Goal: Task Accomplishment & Management: Use online tool/utility

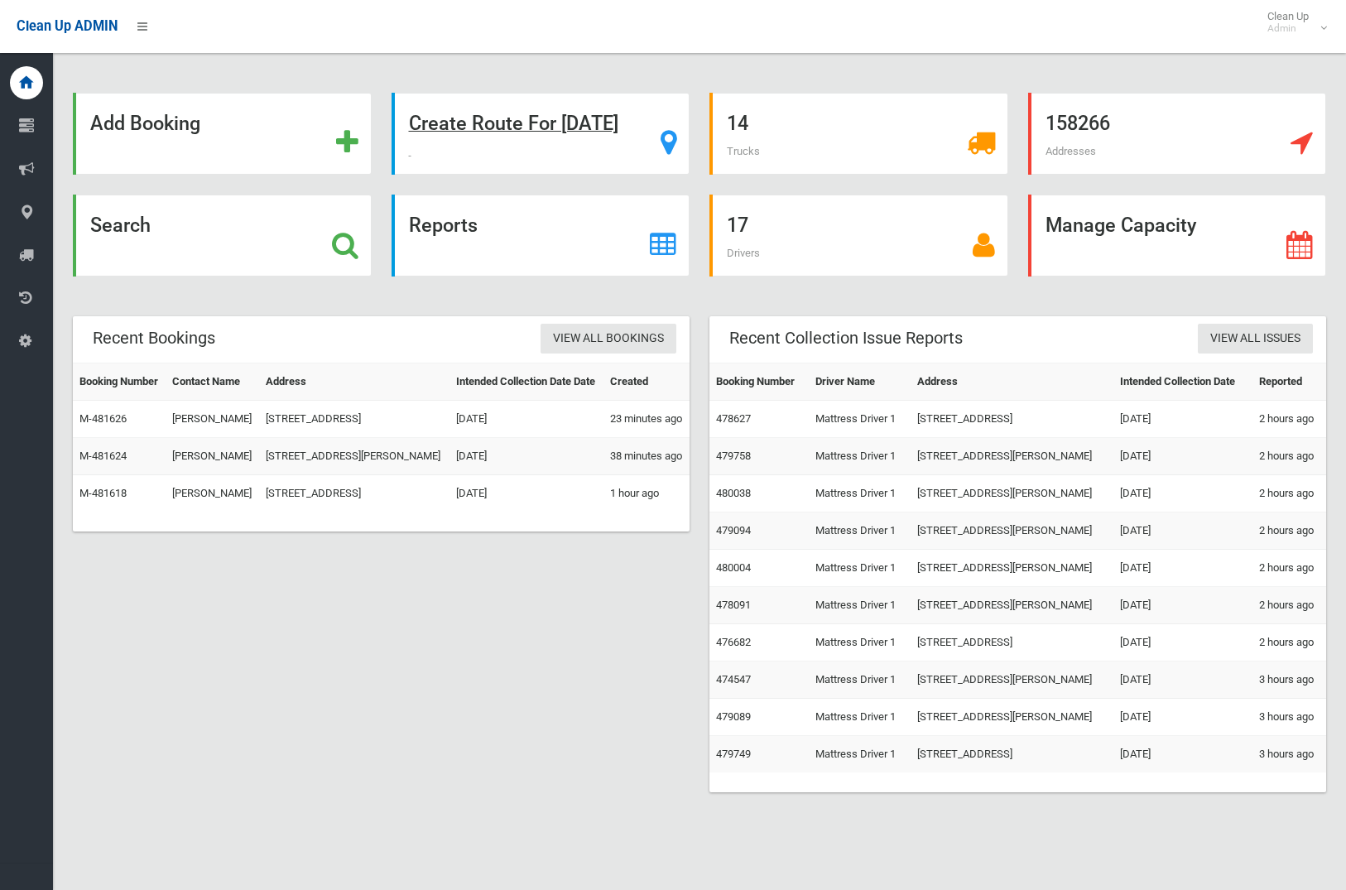
click at [487, 127] on strong "Create Route For Tomorrow" at bounding box center [513, 123] width 209 height 23
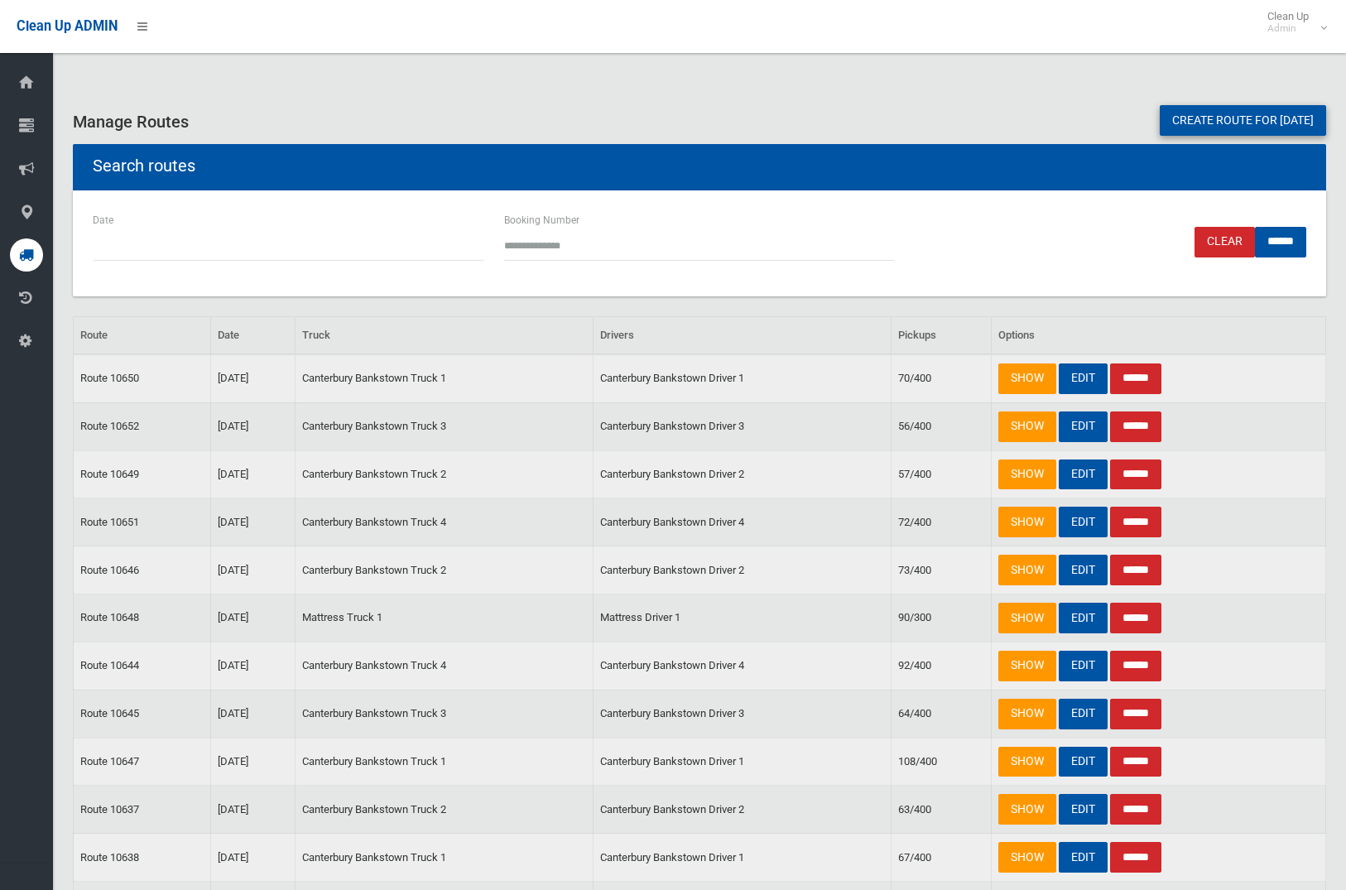
click at [1200, 118] on link "Create route for tomorrow" at bounding box center [1243, 120] width 166 height 31
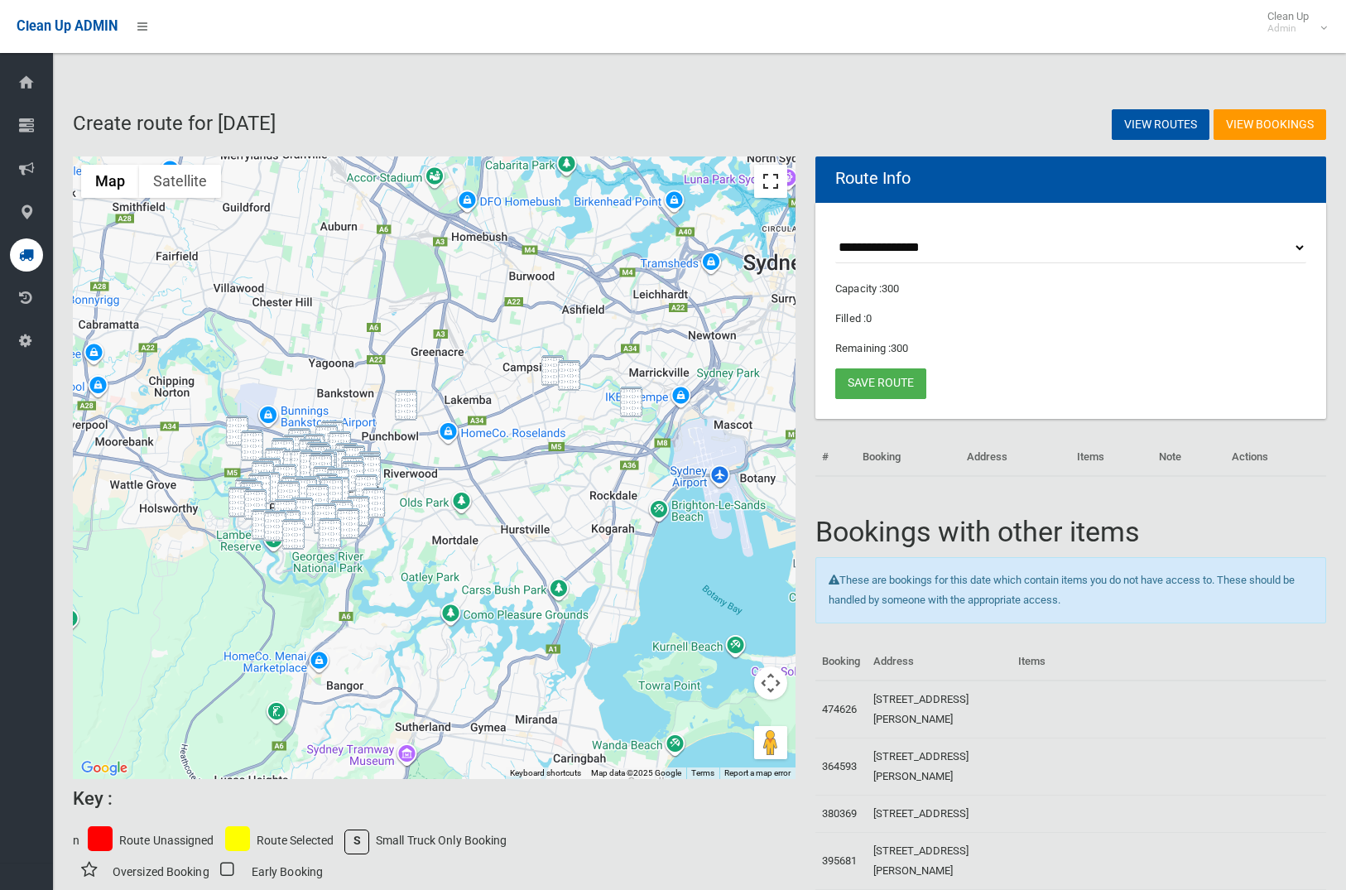
click at [761, 174] on button "Toggle fullscreen view" at bounding box center [770, 181] width 33 height 33
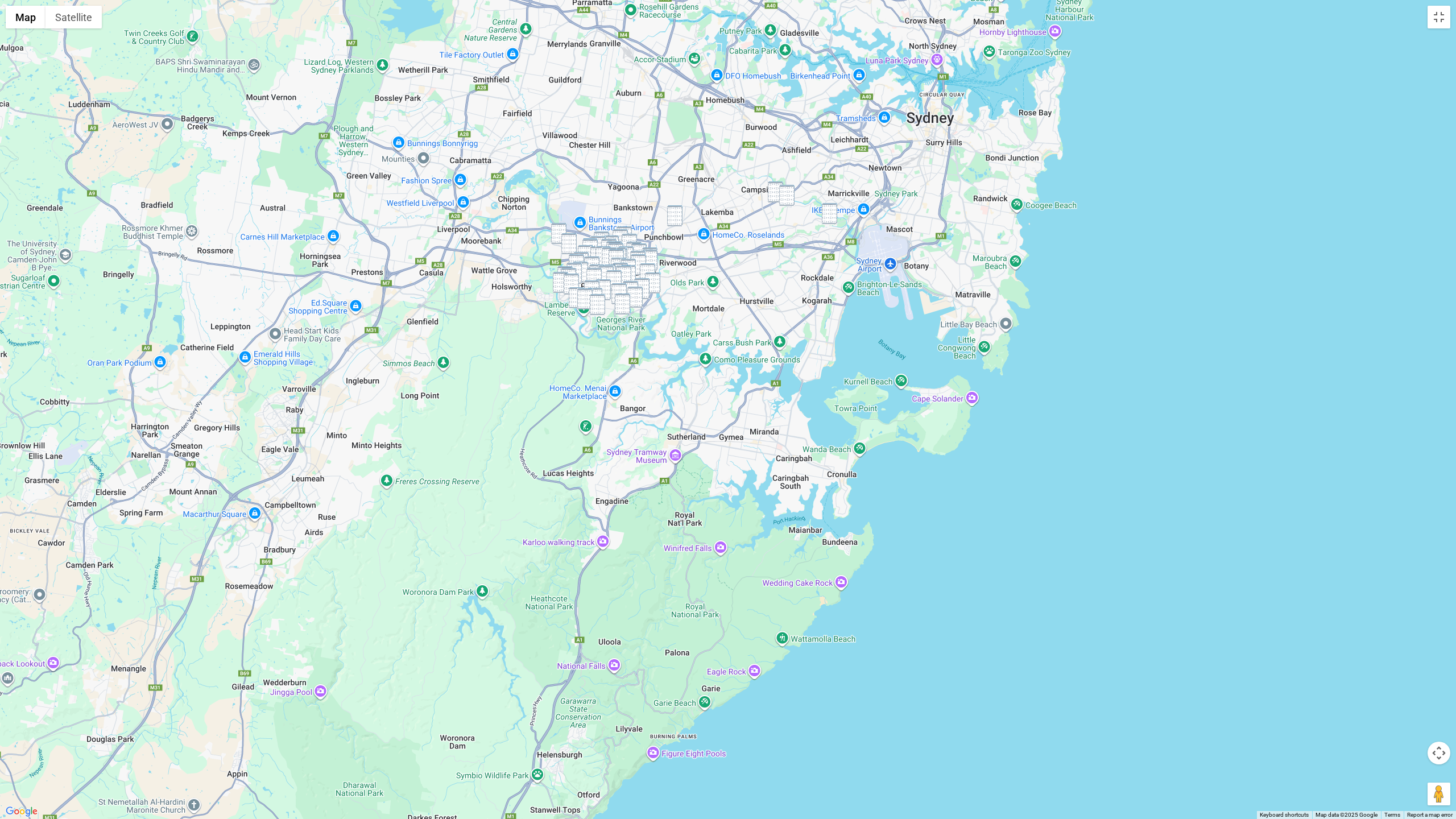
drag, startPoint x: 700, startPoint y: 301, endPoint x: 670, endPoint y: 166, distance: 138.3
click at [669, 157] on div at bounding box center [728, 410] width 1456 height 819
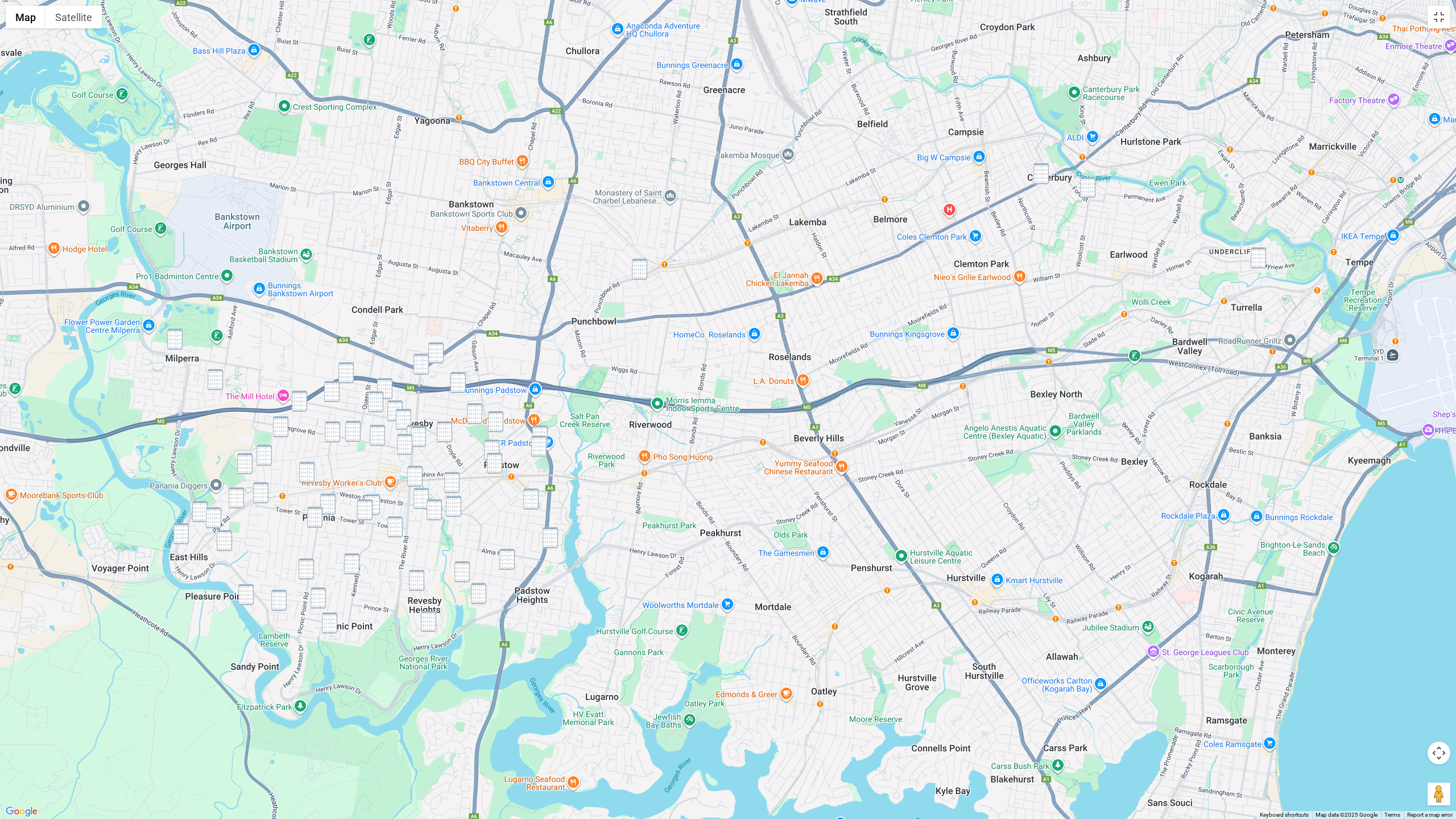
drag, startPoint x: 1046, startPoint y: 173, endPoint x: 1104, endPoint y: 203, distance: 65.3
click at [924, 173] on img "338-342 Canterbury Road, CANTERBURY NSW 2193" at bounding box center [1041, 174] width 15 height 21
drag, startPoint x: 1085, startPoint y: 194, endPoint x: 1075, endPoint y: 228, distance: 35.4
click at [924, 194] on img "1/3 Woolcott Street, EARLWOOD NSW 2206" at bounding box center [1088, 187] width 15 height 21
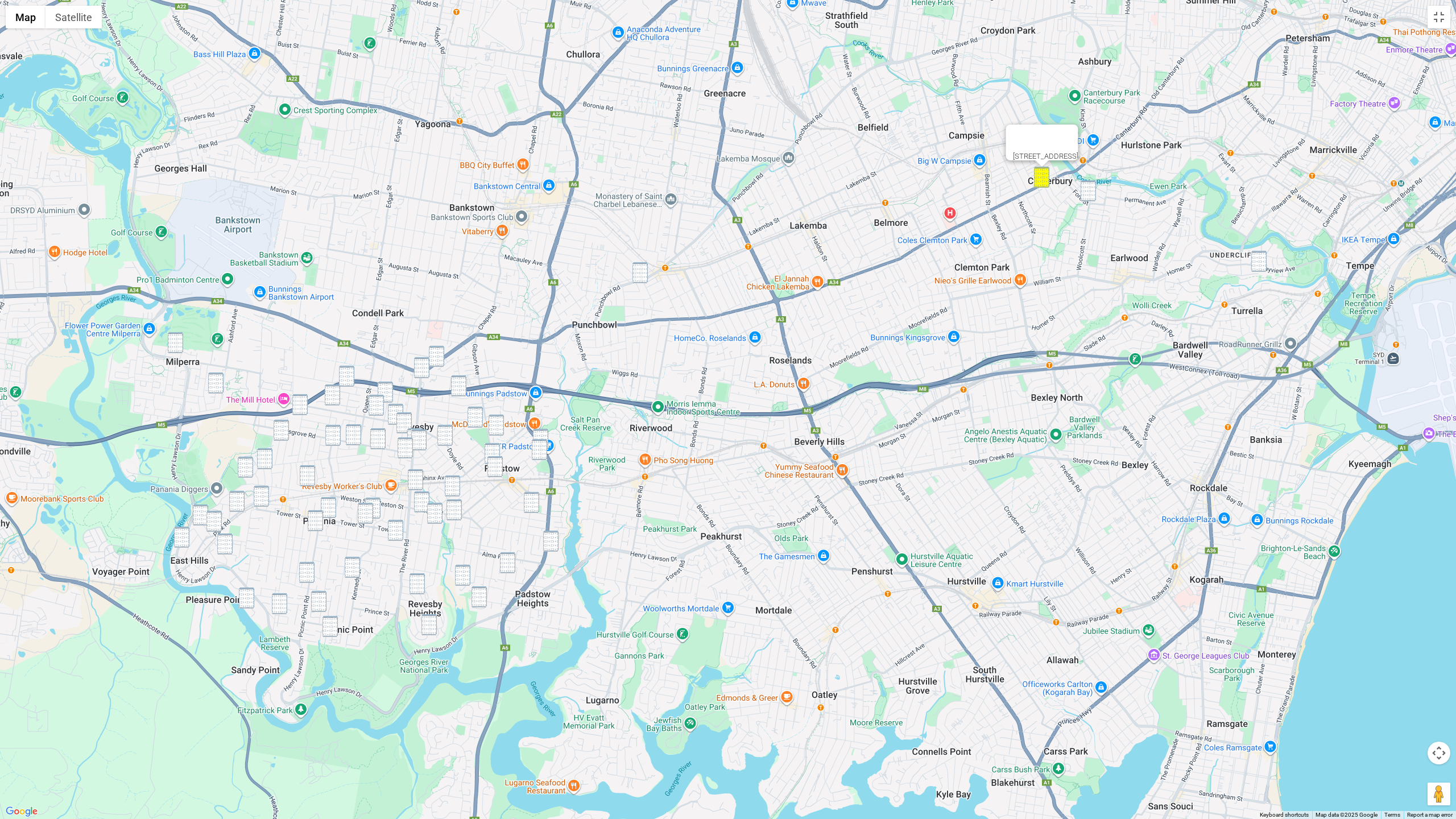
drag, startPoint x: 1088, startPoint y: 197, endPoint x: 1112, endPoint y: 219, distance: 32.6
click at [924, 197] on img "1/3 Woolcott Street, EARLWOOD NSW 2206" at bounding box center [1088, 190] width 15 height 21
drag, startPoint x: 1262, startPoint y: 265, endPoint x: 1044, endPoint y: 286, distance: 219.0
click at [924, 265] on img "11 Highcliff Road, EARLWOOD NSW 2206" at bounding box center [1259, 261] width 15 height 21
drag, startPoint x: 642, startPoint y: 278, endPoint x: 620, endPoint y: 286, distance: 23.4
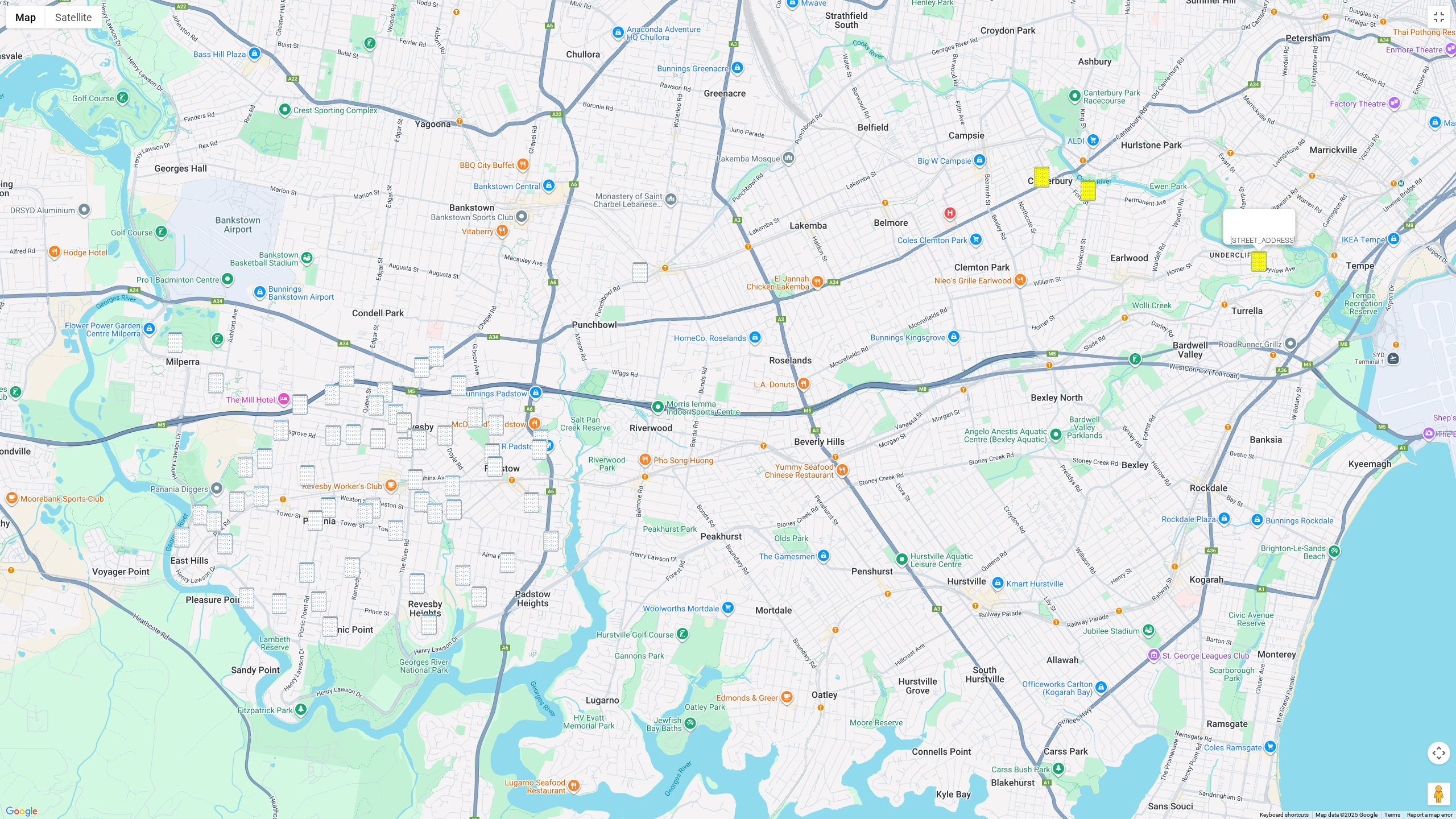
click at [642, 278] on img "874 Punchbowl Road, PUNCHBOWL NSW 2196" at bounding box center [640, 273] width 15 height 21
click at [177, 343] on img "31 Whittle Avenue, MILPERRA NSW 2214" at bounding box center [175, 342] width 15 height 21
drag, startPoint x: 221, startPoint y: 385, endPoint x: 229, endPoint y: 385, distance: 8.0
click at [222, 385] on img "7 Zonnebeke Crescent, MILPERRA NSW 2214" at bounding box center [216, 383] width 15 height 21
drag, startPoint x: 434, startPoint y: 352, endPoint x: 400, endPoint y: 361, distance: 35.2
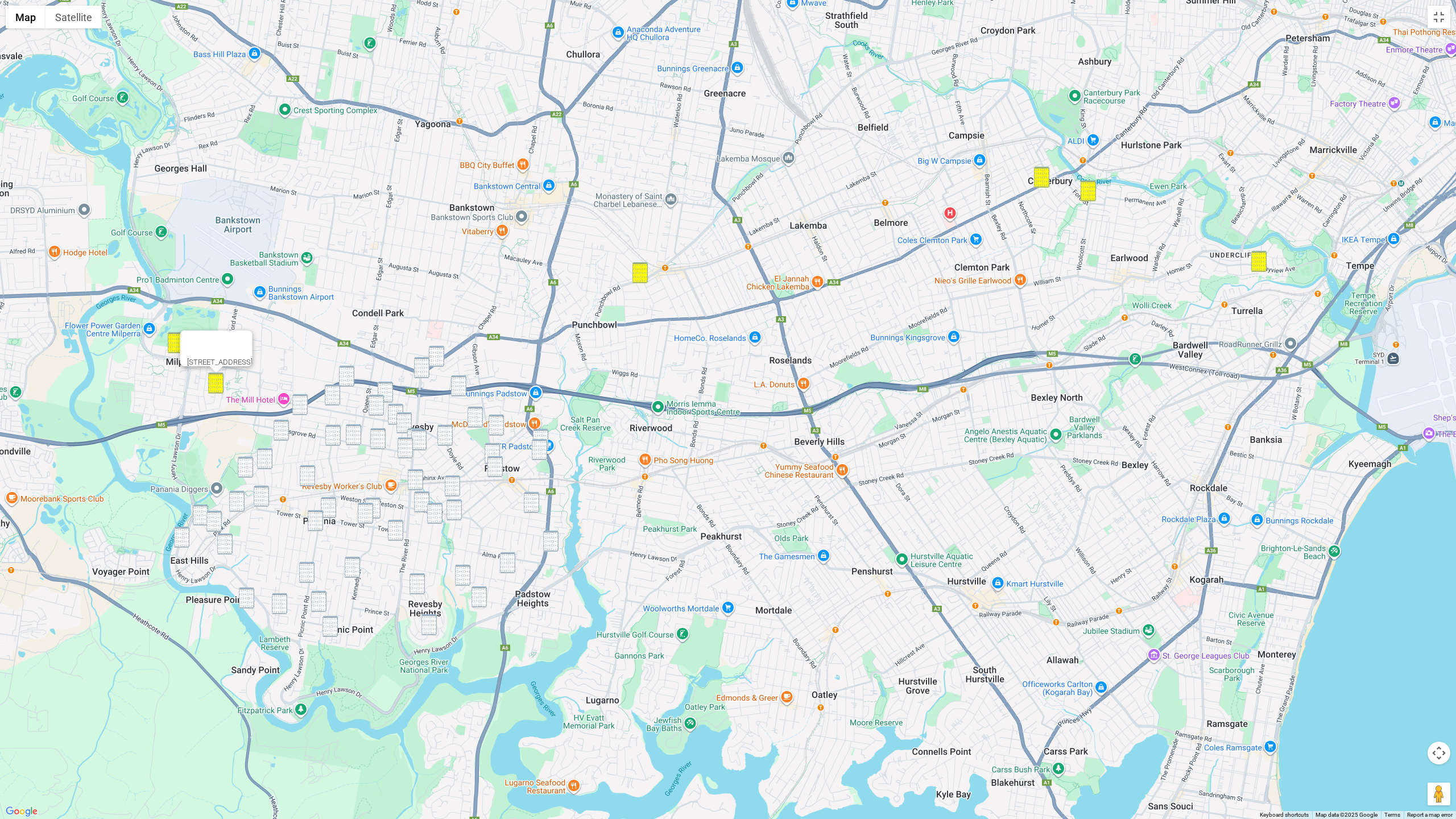
click at [433, 352] on img "252 Canterbury Road, REVESBY NSW 2212" at bounding box center [436, 356] width 15 height 21
click at [350, 370] on img "98 Carrington Street, REVESBY NSW 2212" at bounding box center [346, 376] width 15 height 21
click at [432, 368] on div "98 Carrington Street, REVESBY NSW 2212" at bounding box center [728, 410] width 1456 height 819
drag, startPoint x: 418, startPoint y: 365, endPoint x: 433, endPoint y: 373, distance: 17.0
click at [418, 365] on img "1 The River Road, REVESBY NSW 2212" at bounding box center [422, 368] width 15 height 21
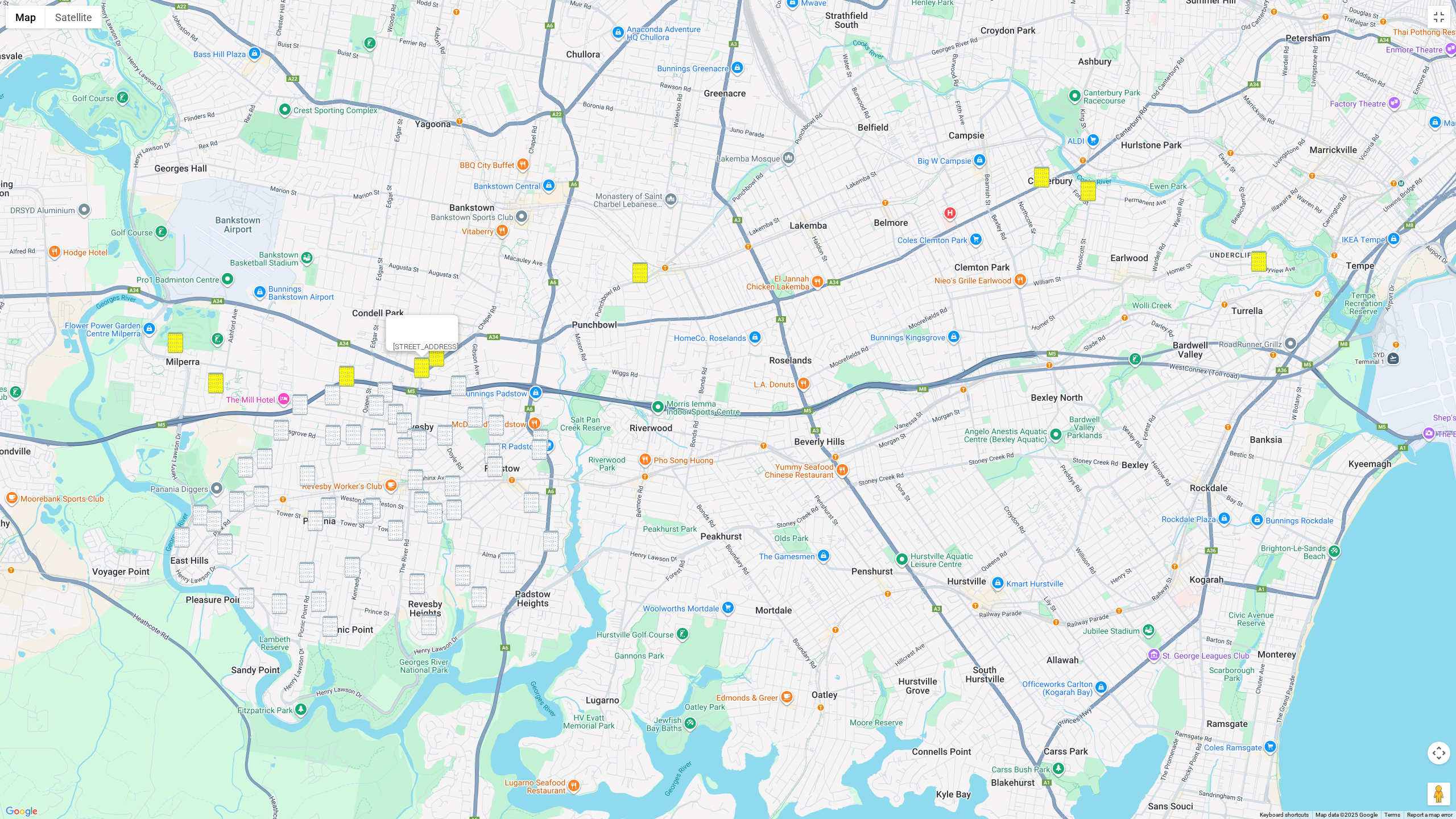
click at [456, 383] on img "34 Louie Street, PADSTOW NSW 2211" at bounding box center [458, 385] width 15 height 21
drag, startPoint x: 332, startPoint y: 399, endPoint x: 376, endPoint y: 398, distance: 44.0
click at [335, 398] on img "37 Tracey Street, REVESBY NSW 2212" at bounding box center [333, 395] width 15 height 21
drag, startPoint x: 388, startPoint y: 385, endPoint x: 377, endPoint y: 396, distance: 15.6
click at [388, 386] on img "62 Sherwood Street, REVESBY NSW 2212" at bounding box center [385, 392] width 15 height 21
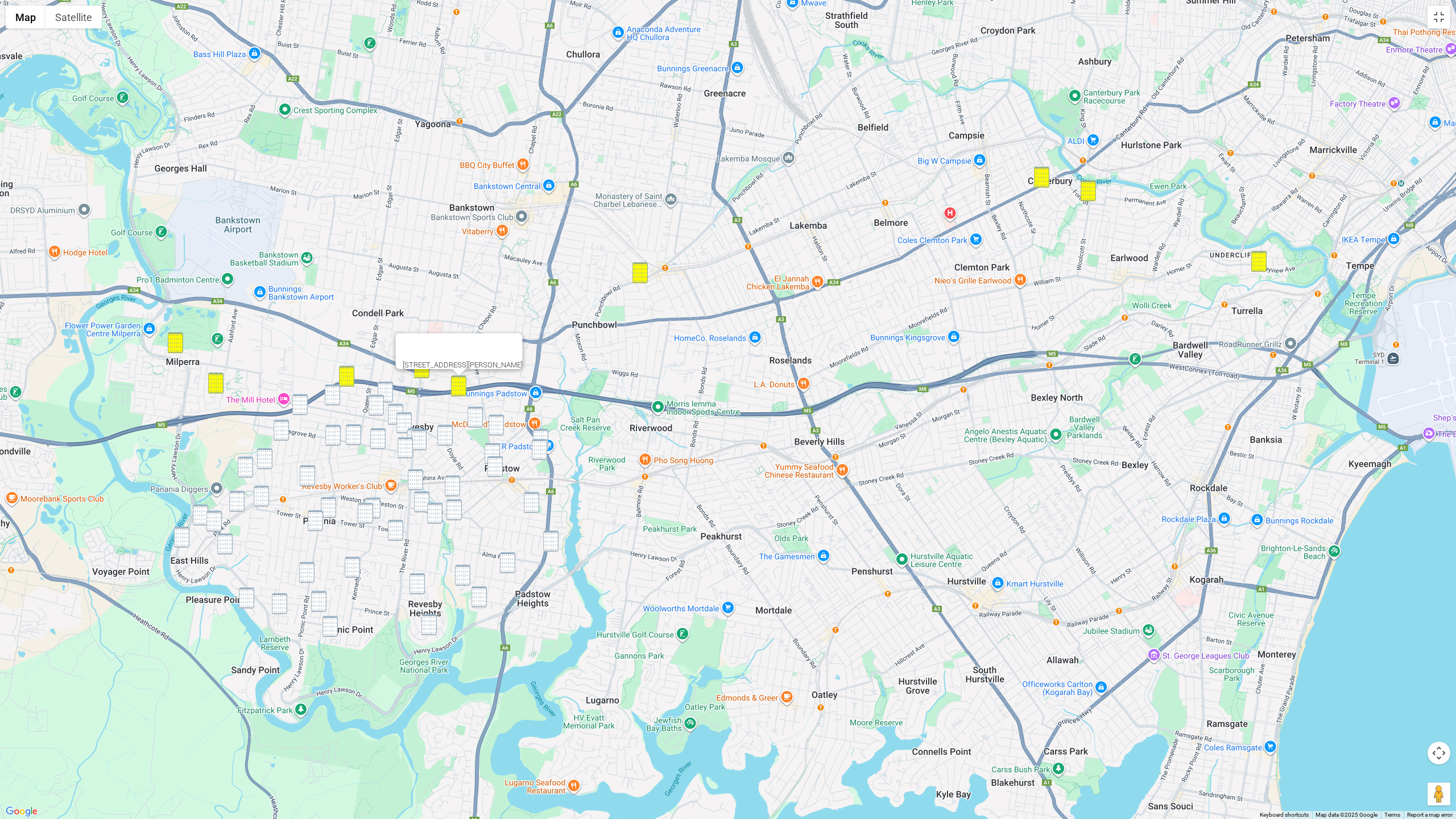
click at [377, 398] on img "85 Ely Street, REVESBY NSW 2212" at bounding box center [376, 405] width 15 height 21
drag, startPoint x: 387, startPoint y: 392, endPoint x: 387, endPoint y: 401, distance: 9.0
click at [387, 392] on img "62 Sherwood Street, REVESBY NSW 2212" at bounding box center [385, 392] width 15 height 21
drag, startPoint x: 390, startPoint y: 407, endPoint x: 399, endPoint y: 416, distance: 12.7
click at [390, 407] on img "13 Beaconsfield Street, REVESBY NSW 2212" at bounding box center [396, 414] width 15 height 21
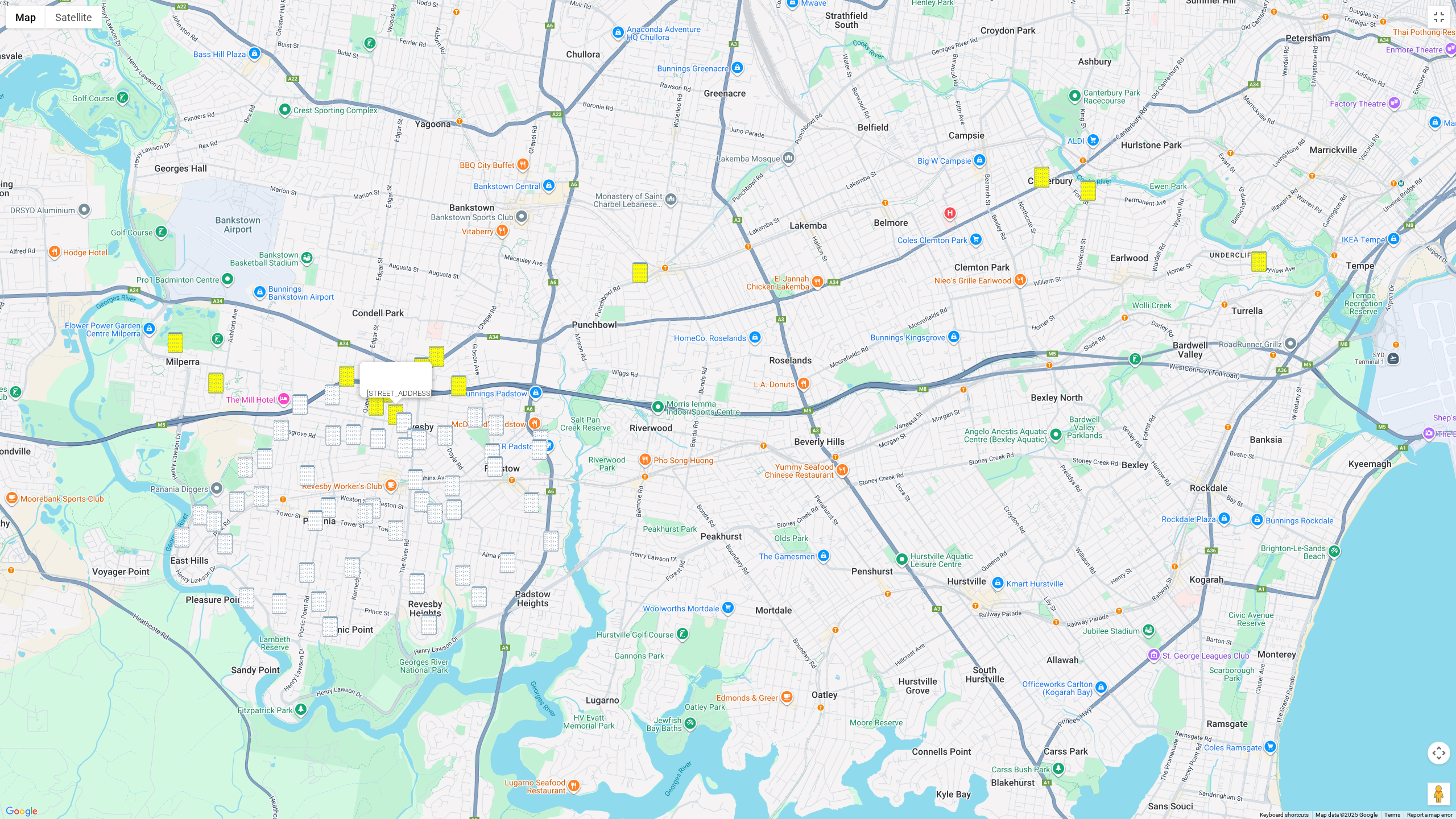
drag, startPoint x: 401, startPoint y: 417, endPoint x: 407, endPoint y: 424, distance: 9.2
click at [401, 418] on img "83 Victoria Street, REVESBY NSW 2212" at bounding box center [404, 423] width 15 height 21
click at [477, 416] on img "15 Archibald Street, PADSTOW NSW 2211" at bounding box center [475, 417] width 15 height 21
drag, startPoint x: 492, startPoint y: 420, endPoint x: 523, endPoint y: 435, distance: 34.4
click at [494, 420] on img "21A Newey Avenue, PADSTOW NSW 2211" at bounding box center [496, 425] width 15 height 21
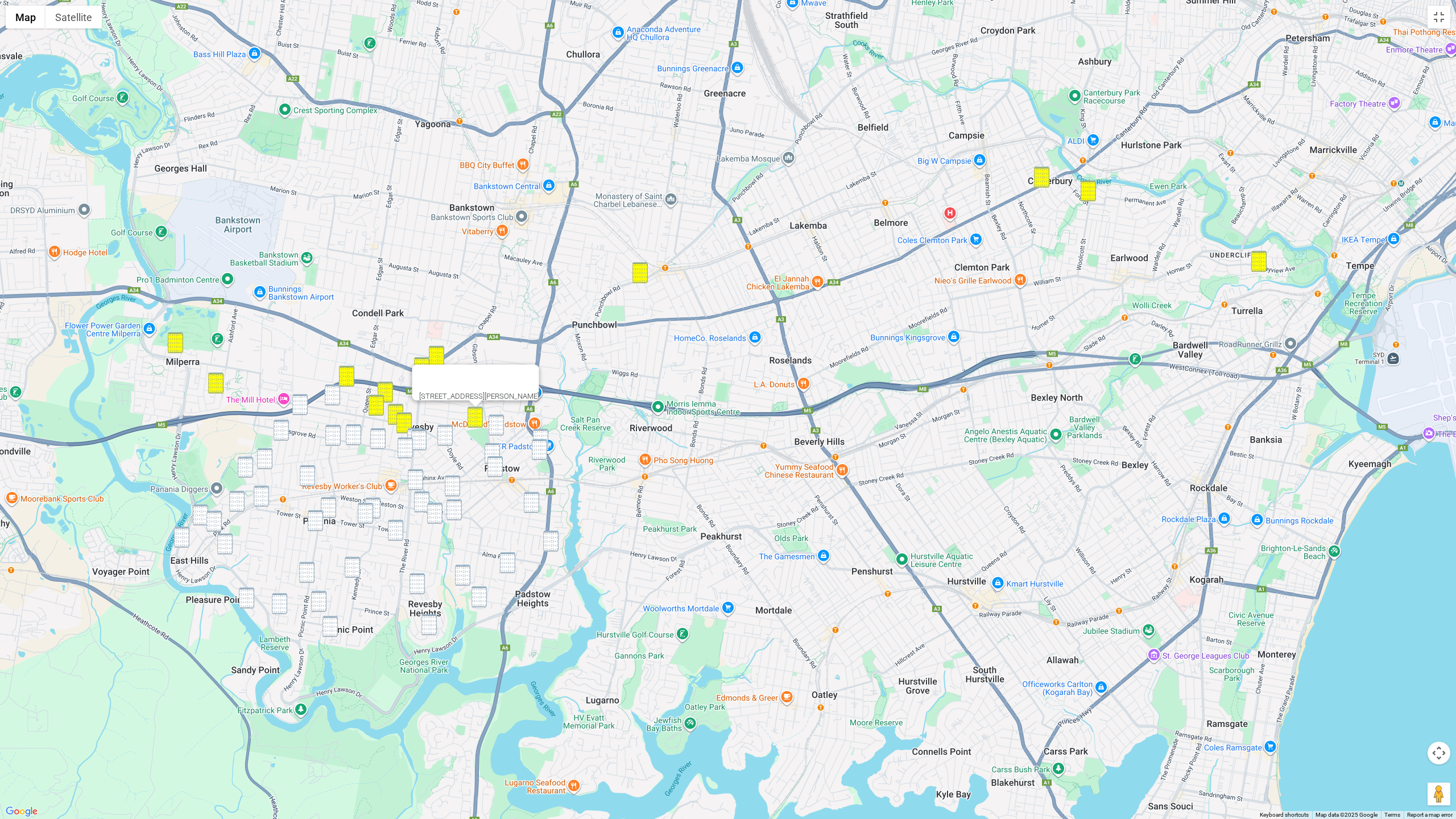
click at [540, 435] on img "12 Davies Road, PADSTOW NSW 2211" at bounding box center [541, 439] width 15 height 21
drag, startPoint x: 540, startPoint y: 446, endPoint x: 515, endPoint y: 441, distance: 25.5
click at [540, 446] on img "52 Banks Street, PADSTOW NSW 2211" at bounding box center [539, 449] width 15 height 21
click at [500, 438] on div "52 Banks Street, PADSTOW NSW 2211" at bounding box center [728, 410] width 1456 height 819
drag, startPoint x: 496, startPoint y: 449, endPoint x: 495, endPoint y: 460, distance: 11.0
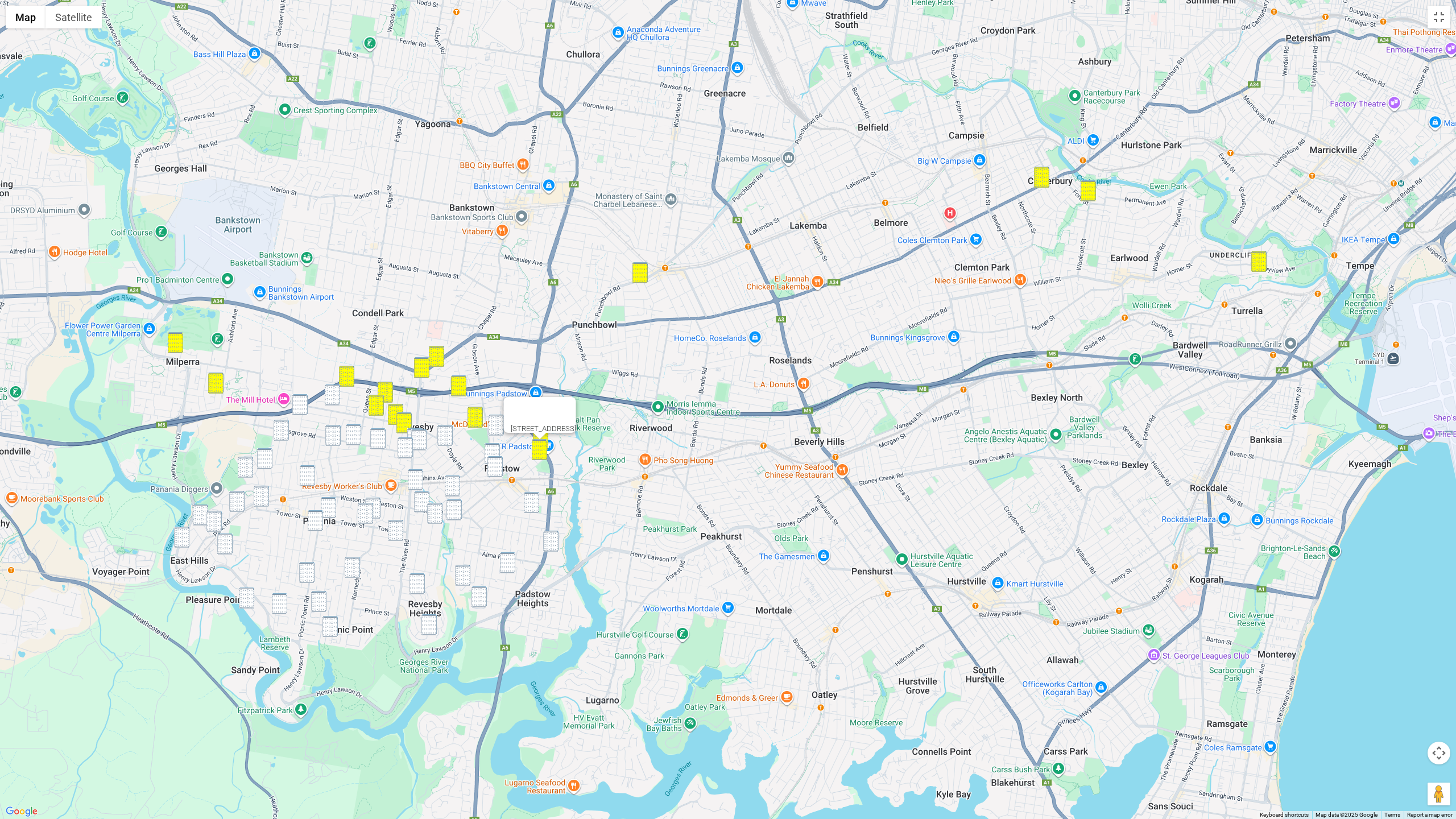
click at [496, 450] on img "115 Arab Road, PADSTOW NSW 2211" at bounding box center [492, 453] width 15 height 21
click at [495, 465] on img "4 Heindrich Avenue, PADSTOW NSW 2211" at bounding box center [495, 467] width 15 height 21
drag, startPoint x: 528, startPoint y: 508, endPoint x: 528, endPoint y: 502, distance: 6.0
click at [527, 507] on img "1 Adelaide Road, PADSTOW NSW 2211" at bounding box center [531, 502] width 15 height 21
drag, startPoint x: 533, startPoint y: 505, endPoint x: 534, endPoint y: 515, distance: 10.0
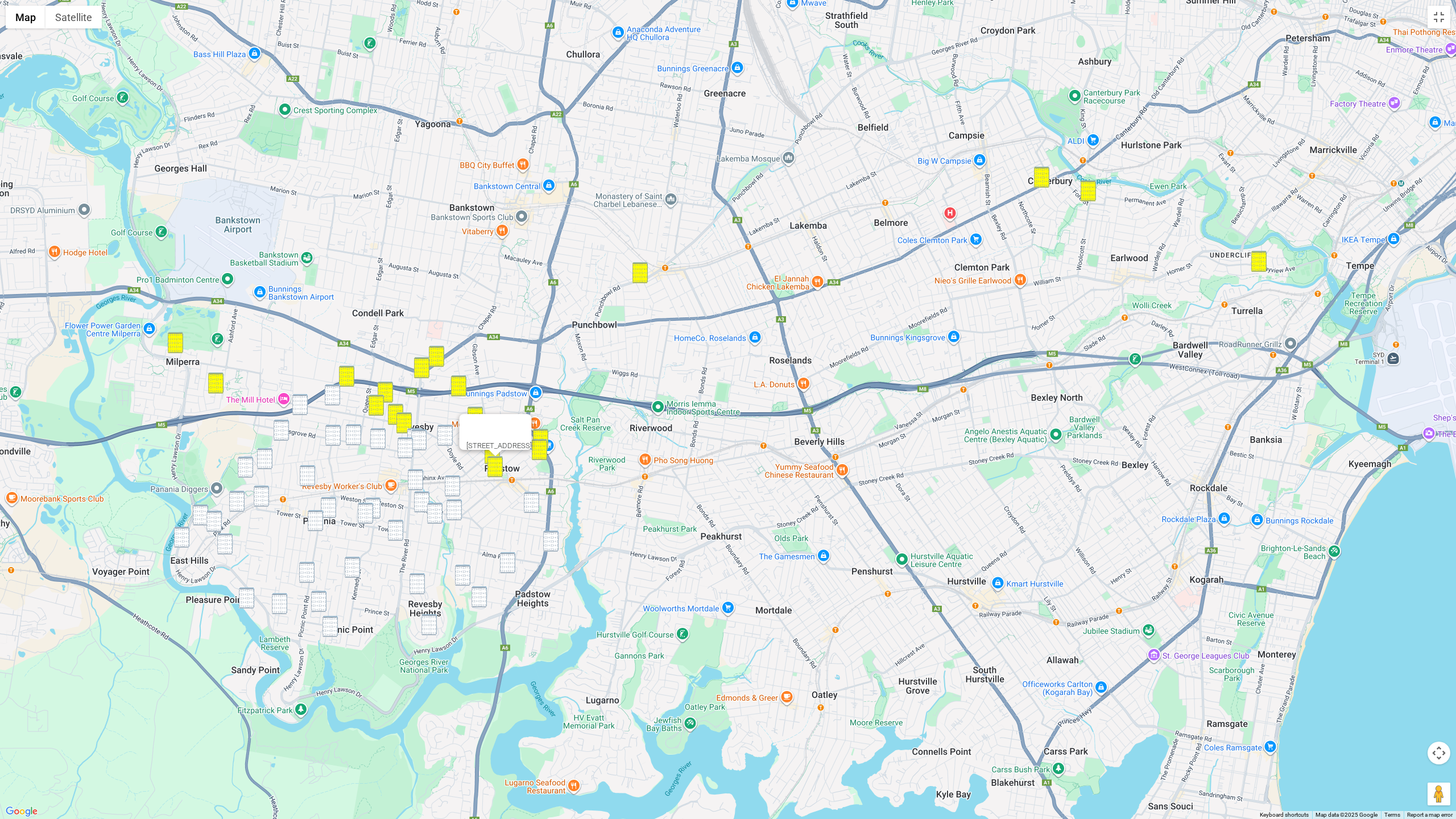
click at [533, 505] on img "1 Adelaide Road, PADSTOW NSW 2211" at bounding box center [531, 502] width 15 height 21
click at [550, 546] on img "30 Werona Avenue, PADSTOW NSW 2211" at bounding box center [551, 541] width 15 height 21
click at [502, 431] on img "21A Newey Avenue, PADSTOW NSW 2211" at bounding box center [496, 425] width 15 height 21
drag, startPoint x: 489, startPoint y: 426, endPoint x: 475, endPoint y: 426, distance: 14.0
click at [487, 427] on div "To navigate, press the arrow keys. 30 Werona Avenue, PADSTOW NSW 2211" at bounding box center [728, 410] width 1456 height 819
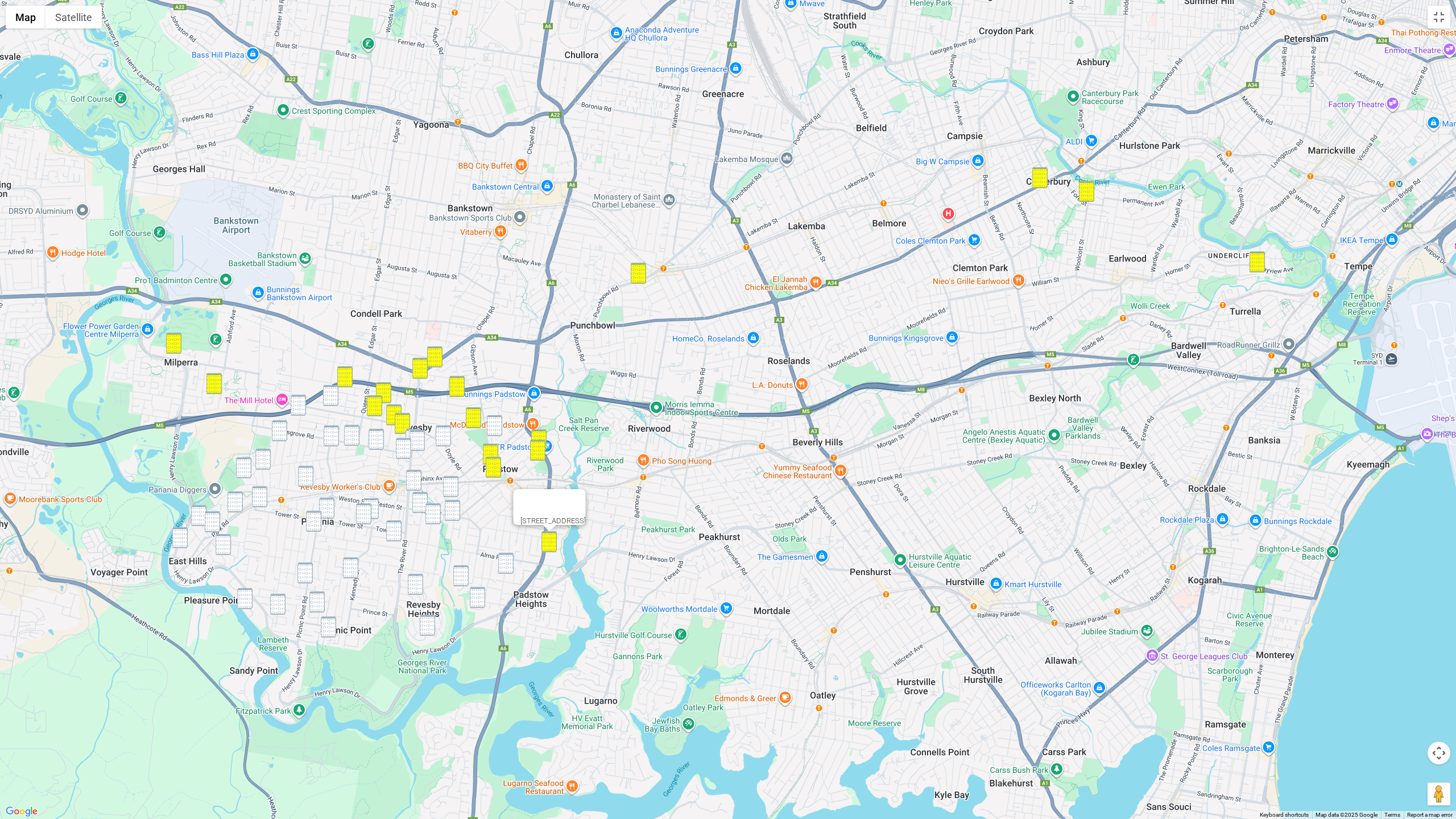
drag, startPoint x: 442, startPoint y: 434, endPoint x: 472, endPoint y: 432, distance: 30.1
click at [442, 434] on img "42 Doyle Road, REVESBY NSW 2212" at bounding box center [443, 436] width 15 height 21
drag, startPoint x: 499, startPoint y: 428, endPoint x: 493, endPoint y: 429, distance: 6.1
click at [499, 428] on img "21A Newey Avenue, PADSTOW NSW 2211" at bounding box center [495, 425] width 15 height 21
click at [406, 435] on img "3/109 The River Road, REVESBY NSW 2212" at bounding box center [413, 439] width 15 height 21
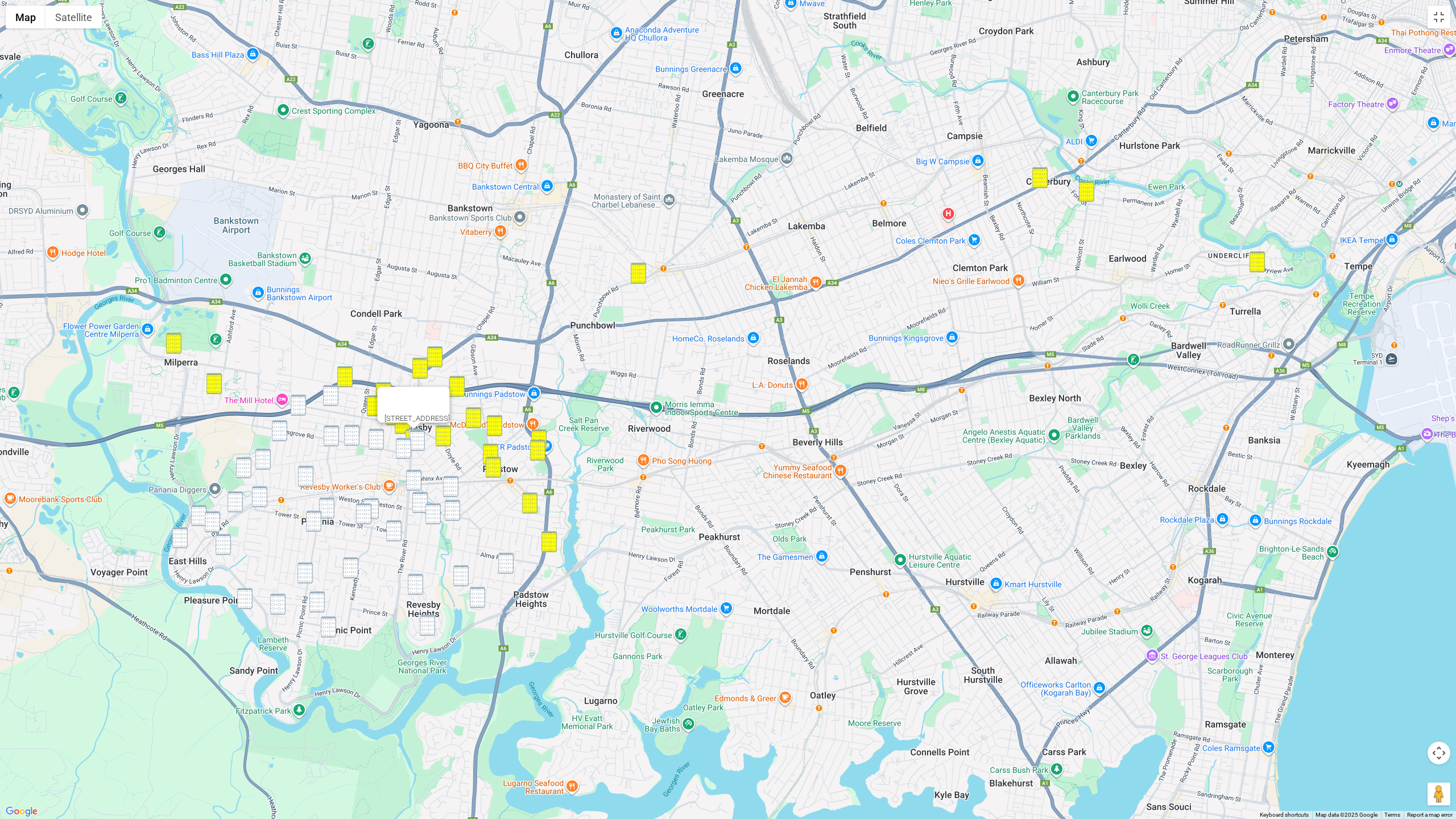
click at [418, 438] on img "9 Wilberforce Road, REVESBY NSW 2212" at bounding box center [417, 440] width 15 height 21
drag, startPoint x: 402, startPoint y: 448, endPoint x: 392, endPoint y: 438, distance: 14.1
click at [402, 448] on img "5 Delia Avenue, REVESBY NSW 2212" at bounding box center [403, 448] width 15 height 21
click at [330, 398] on img "37 Tracey Street, REVESBY NSW 2212" at bounding box center [331, 395] width 15 height 21
click at [298, 407] on img "27 Wall Avenue, PANANIA NSW 2213" at bounding box center [298, 405] width 15 height 21
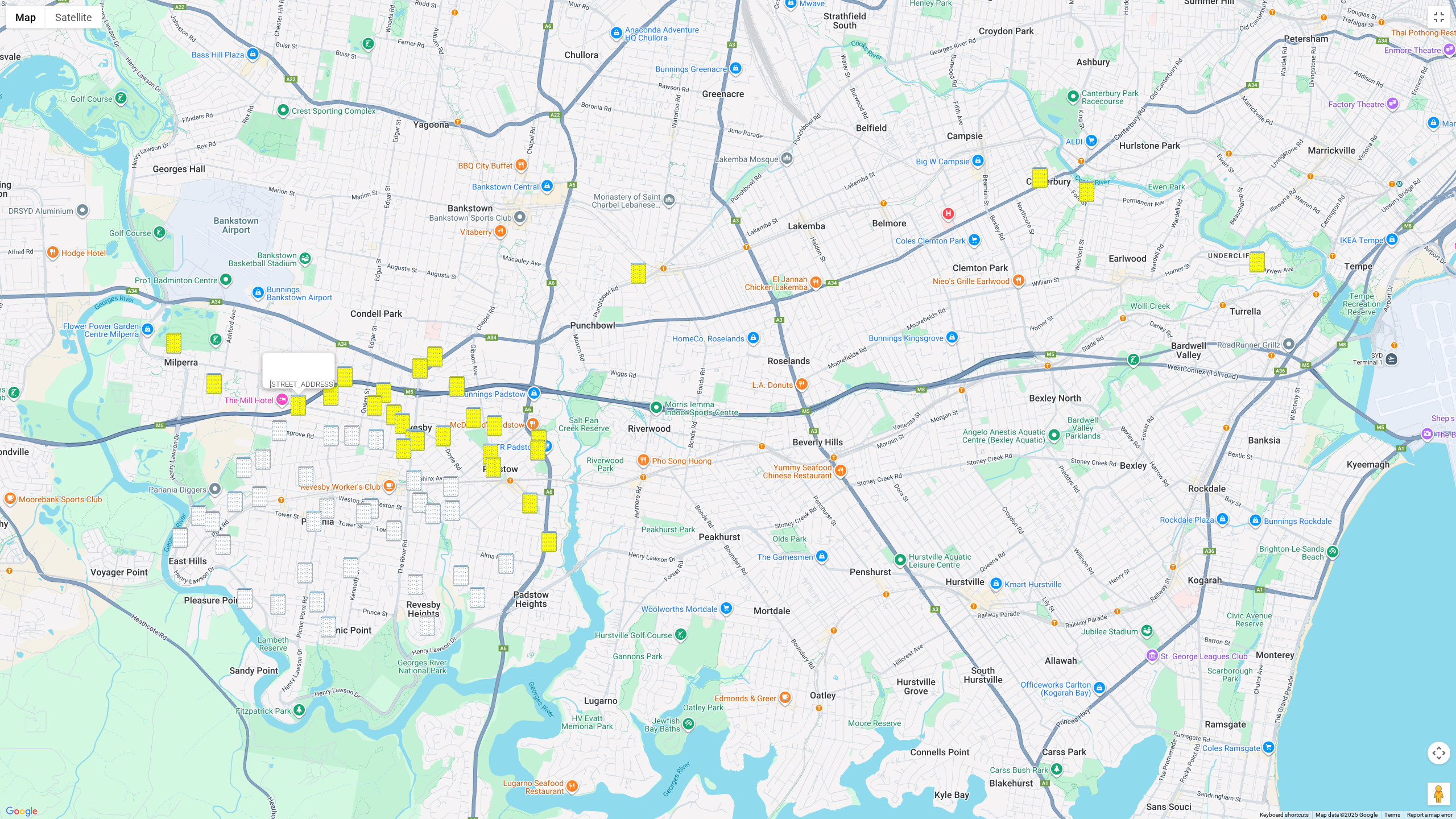
drag, startPoint x: 330, startPoint y: 433, endPoint x: 351, endPoint y: 434, distance: 21.0
click at [331, 433] on img "9A Carson Street, PANANIA NSW 2213" at bounding box center [331, 436] width 15 height 21
click at [352, 434] on img "85 Bransgrove Road, REVESBY NSW 2212" at bounding box center [352, 435] width 15 height 21
click at [375, 439] on img "53 Bransgrove Road, REVESBY NSW 2212" at bounding box center [376, 439] width 15 height 21
click at [419, 485] on img "2 Isabella Street, REVESBY NSW 2212" at bounding box center [414, 480] width 15 height 21
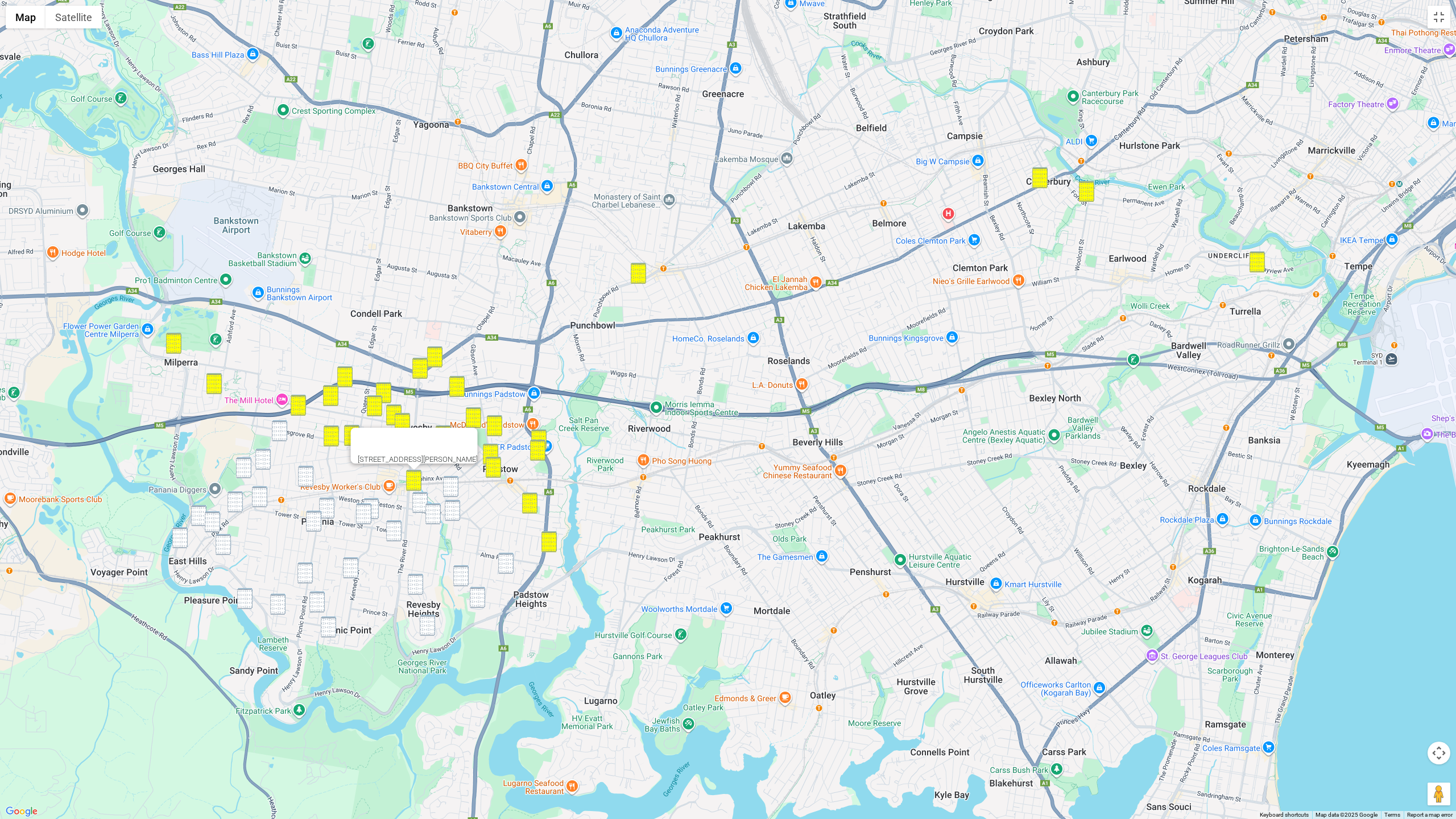
click at [451, 492] on img "43 Mc Girr Street, PADSTOW NSW 2211" at bounding box center [451, 486] width 15 height 21
drag, startPoint x: 423, startPoint y: 502, endPoint x: 434, endPoint y: 513, distance: 15.6
click at [423, 503] on img "2 Vega Street, REVESBY NSW 2212" at bounding box center [420, 502] width 15 height 21
click at [436, 513] on img "21 Hydrae Street, REVESBY NSW 2212" at bounding box center [433, 514] width 15 height 21
click at [447, 512] on img "8 Virginius Street, PADSTOW NSW 2211" at bounding box center [452, 511] width 15 height 21
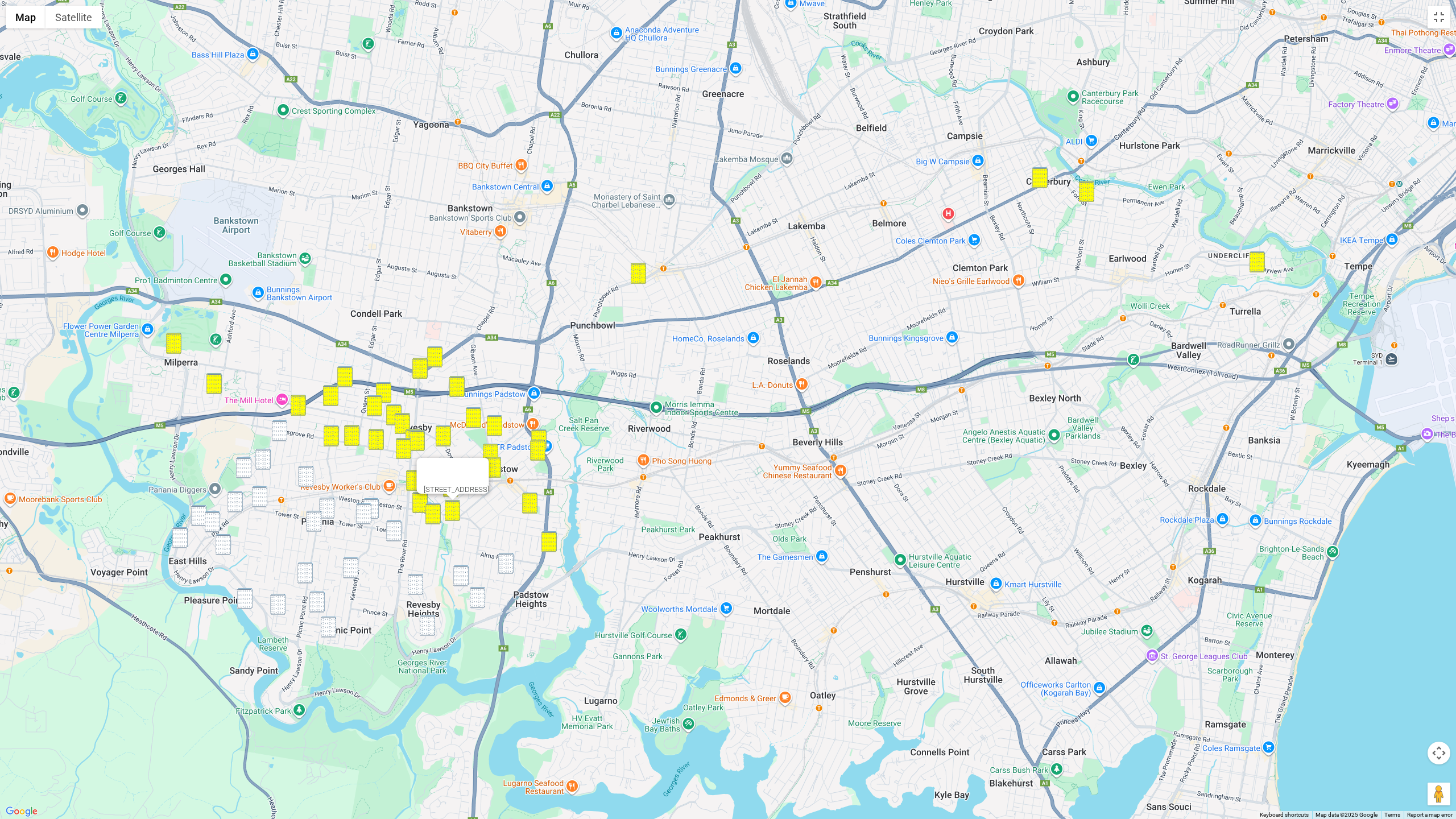
click at [507, 553] on img "51 Chamberlain Road, PADSTOW NSW 2211" at bounding box center [506, 563] width 15 height 21
click at [454, 578] on img "4 Seeland Place, PADSTOW HEIGHTS NSW 2211" at bounding box center [461, 576] width 15 height 21
click at [478, 603] on img "12 Clair Crescent, PADSTOW HEIGHTS NSW 2211" at bounding box center [478, 597] width 15 height 21
drag, startPoint x: 427, startPoint y: 620, endPoint x: 412, endPoint y: 561, distance: 60.9
click at [427, 611] on img "3A Fewtrell Avenue, REVESBY HEIGHTS NSW 2212" at bounding box center [427, 625] width 15 height 21
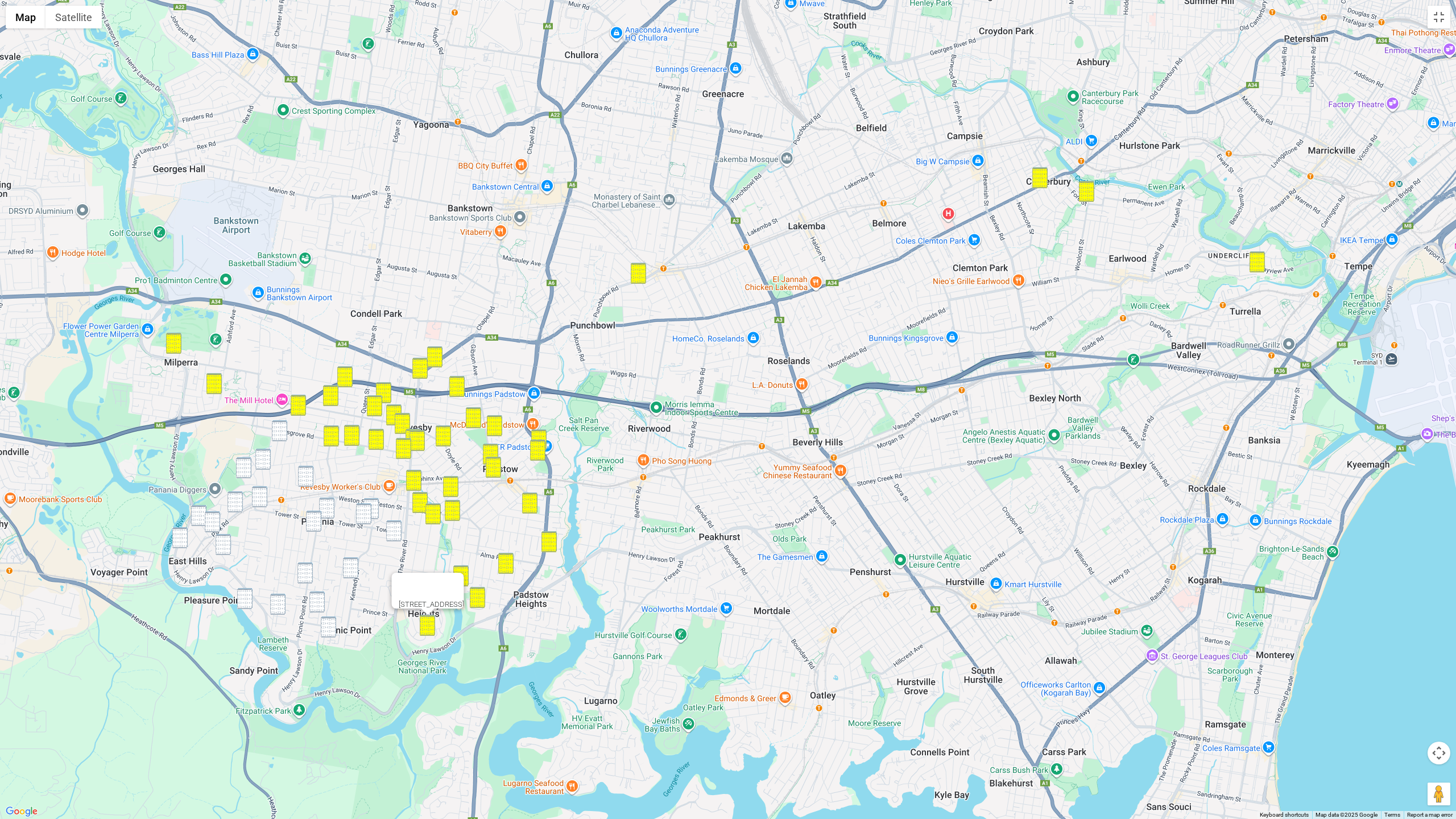
drag, startPoint x: 280, startPoint y: 431, endPoint x: 295, endPoint y: 460, distance: 32.6
click at [280, 431] on img "12A Dowding Street, PANANIA NSW 2213" at bounding box center [280, 431] width 15 height 21
click at [311, 479] on img "46a Kiora Street, PANANIA NSW 2213" at bounding box center [306, 476] width 15 height 21
drag, startPoint x: 331, startPoint y: 507, endPoint x: 341, endPoint y: 508, distance: 10.0
click at [331, 507] on img "118 Tower Street, PANANIA NSW 2213" at bounding box center [326, 508] width 15 height 21
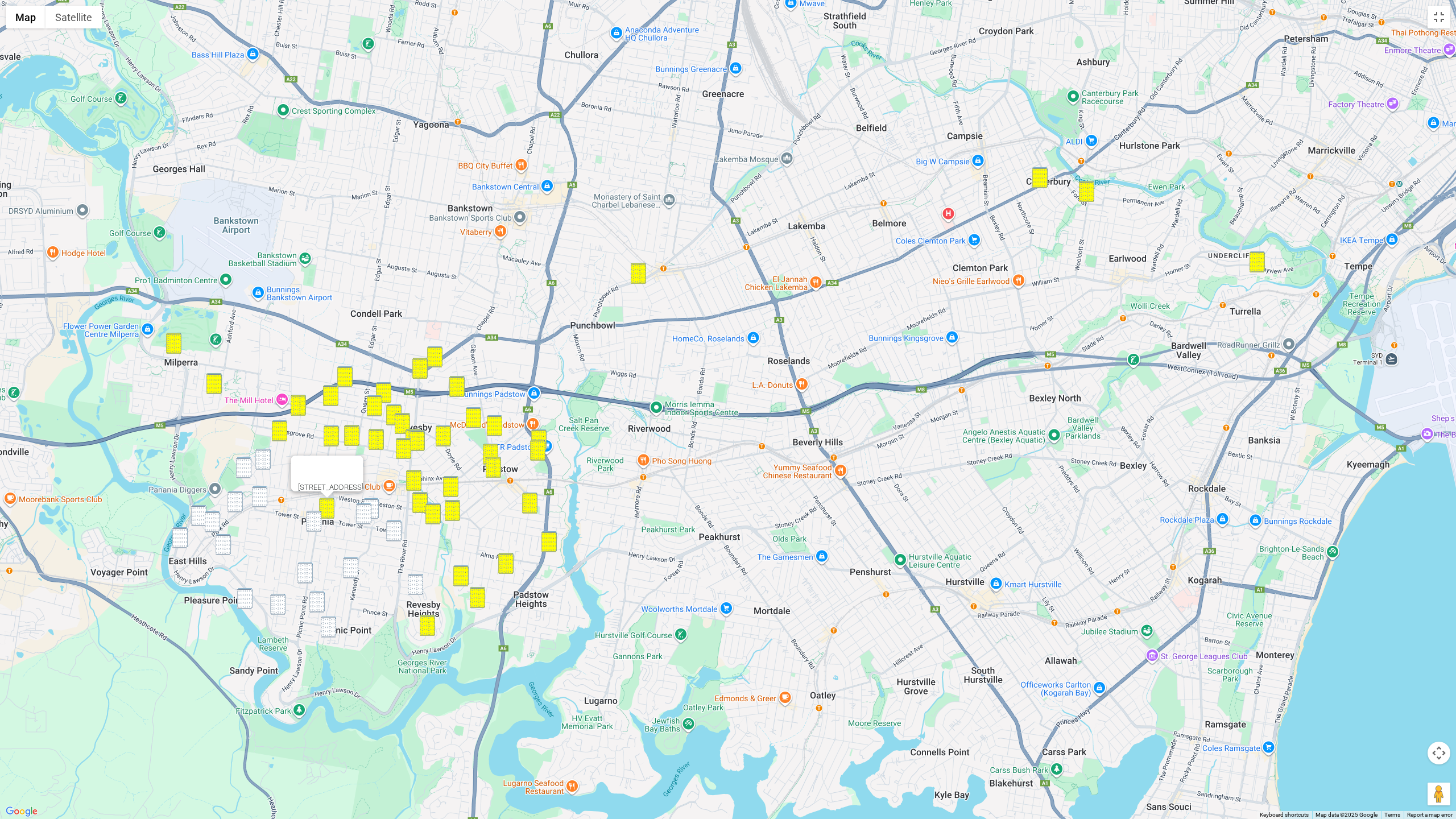
drag, startPoint x: 361, startPoint y: 510, endPoint x: 374, endPoint y: 509, distance: 13.0
click at [361, 510] on img "52C Tower Street, PANANIA NSW 2213" at bounding box center [363, 514] width 15 height 21
click at [378, 507] on img "26 Eastern Avenue, REVESBY NSW 2212" at bounding box center [371, 508] width 15 height 21
click at [399, 537] on img "9 Rowland Street, REVESBY NSW 2212" at bounding box center [394, 530] width 15 height 21
click at [418, 586] on img "27A Morotai Road, REVESBY HEIGHTS NSW 2212" at bounding box center [416, 584] width 15 height 21
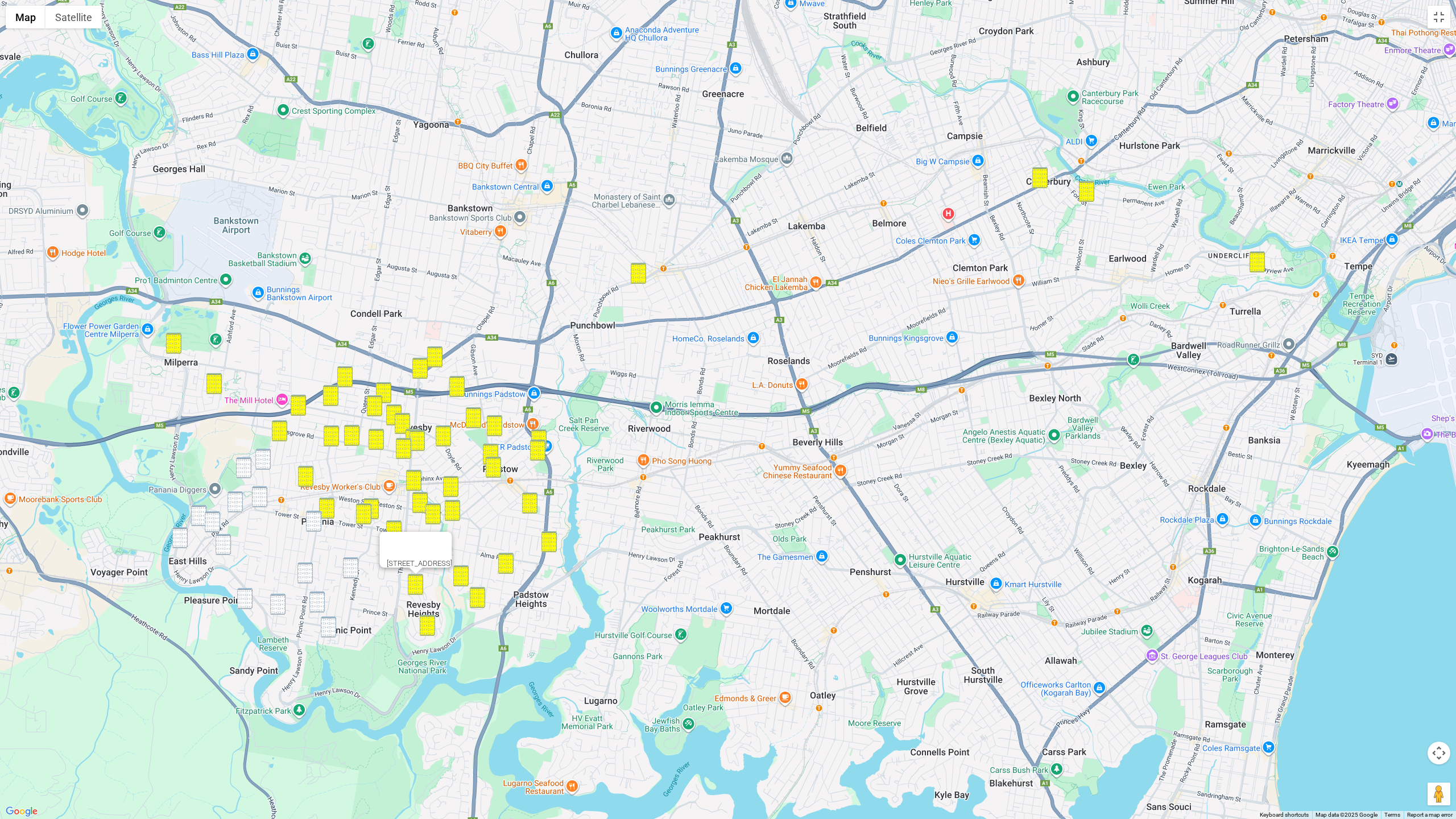
click at [353, 579] on div "27A Morotai Road, REVESBY HEIGHTS NSW 2212" at bounding box center [728, 410] width 1456 height 819
drag, startPoint x: 262, startPoint y: 463, endPoint x: 253, endPoint y: 467, distance: 9.8
click at [262, 463] on img "5 Knight Avenue, PANANIA NSW 2213" at bounding box center [263, 459] width 15 height 21
drag
click at [247, 469] on img "29A Homelea Avenue, PANANIA NSW 2213" at bounding box center [244, 468] width 15 height 21
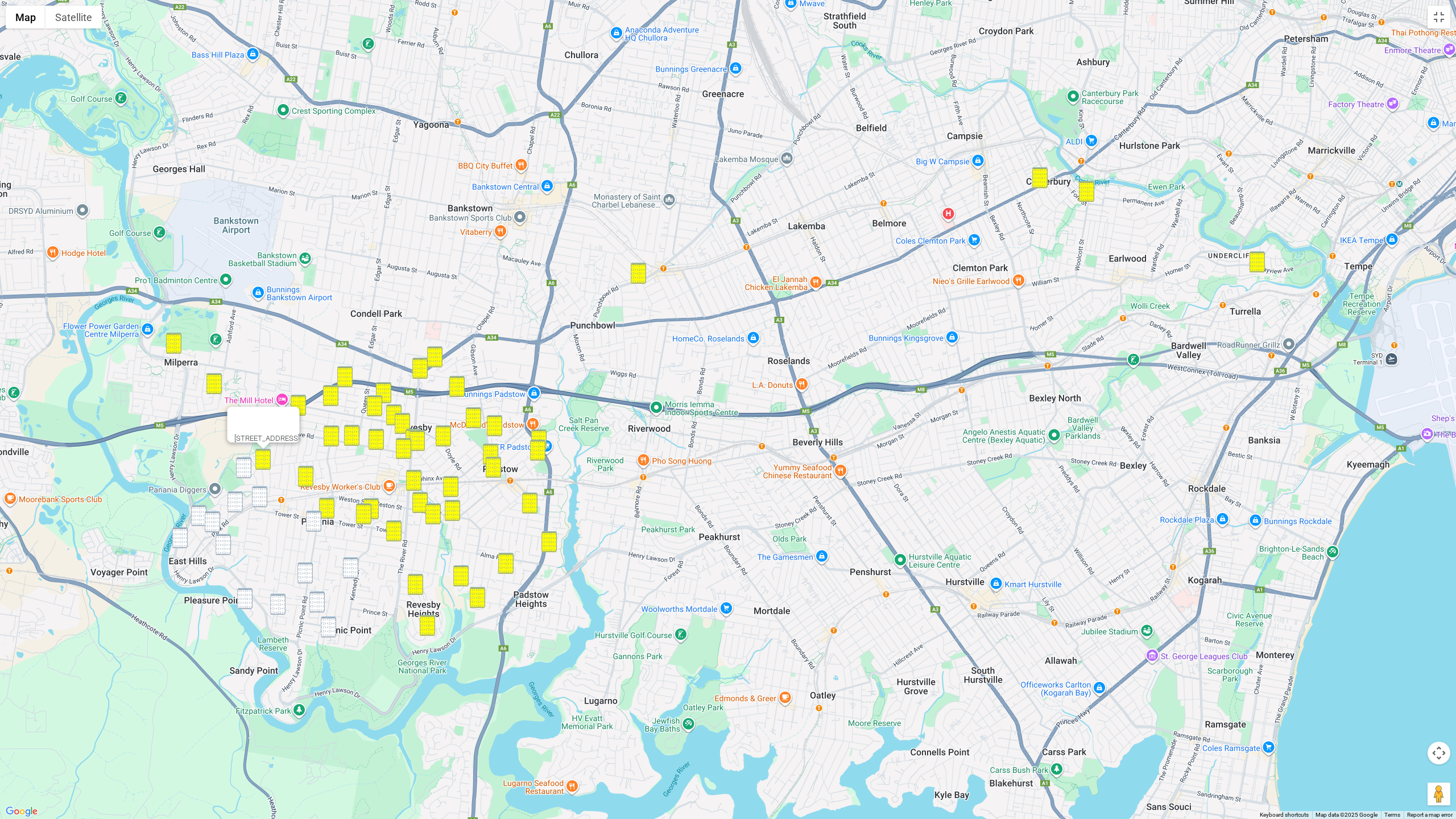
click at [258, 495] on img "232 Tower Street, PANANIA NSW 2213" at bounding box center [260, 497] width 15 height 21
click at [233, 502] on img "4 Park Road, EAST HILLS NSW 2213" at bounding box center [235, 502] width 15 height 21
click at [197, 518] on img "10 Cheatle Street, EAST HILLS NSW 2213" at bounding box center [199, 515] width 15 height 21
click at [210, 524] on img "42 Park Road, EAST HILLS NSW 2213" at bounding box center [212, 521] width 15 height 21
click at [178, 541] on img "617A Henry Lawson Drive, EAST HILLS NSW 2213" at bounding box center [180, 537] width 15 height 21
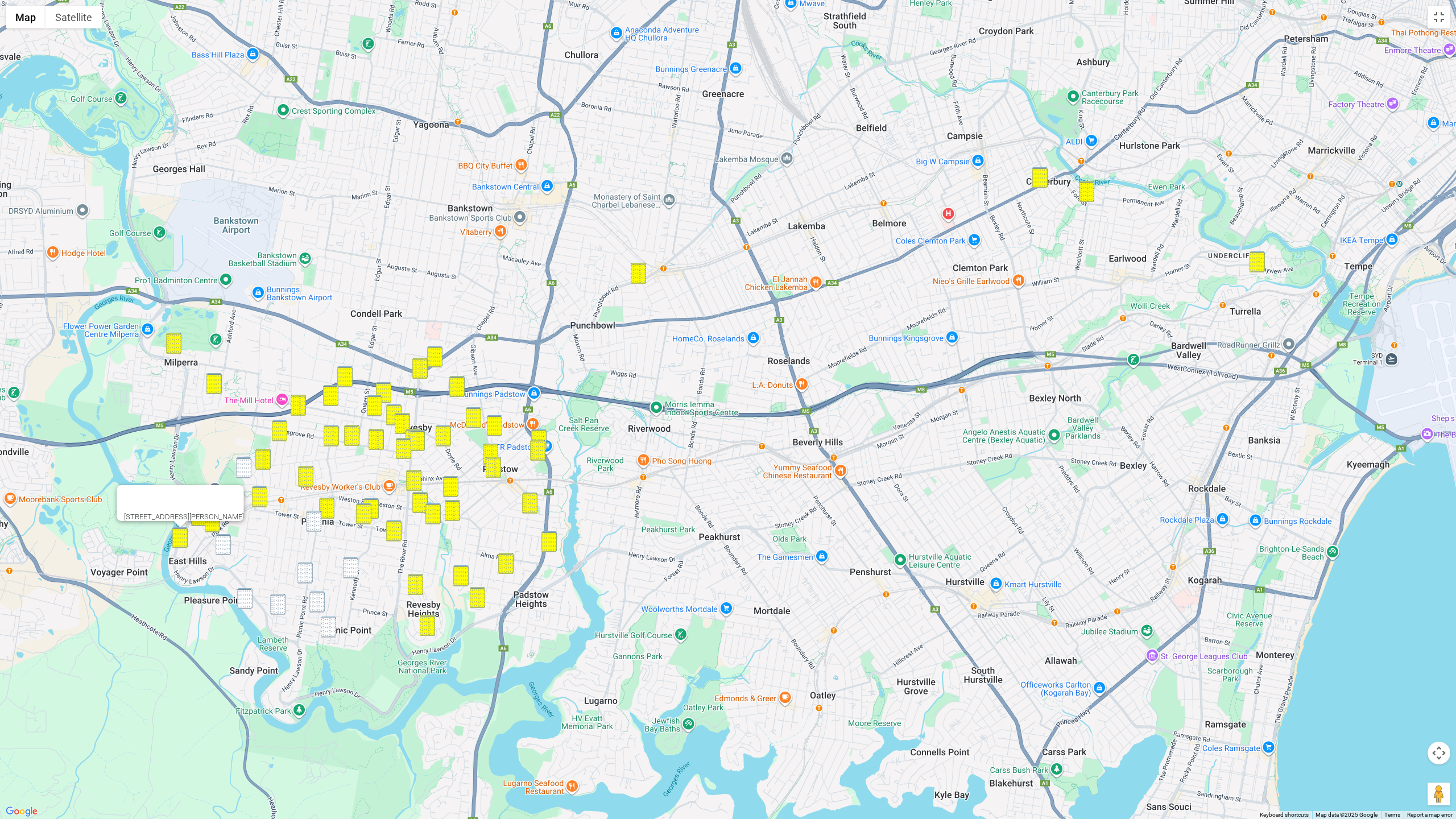
click at [221, 543] on img "23 Harcourt Avenue, EAST HILLS NSW 2213" at bounding box center [223, 544] width 15 height 21
click at [247, 467] on img "29A Homelea Avenue, PANANIA NSW 2213" at bounding box center [244, 469] width 15 height 21
click at [242, 474] on img "29A Homelea Avenue, PANANIA NSW 2213" at bounding box center [244, 469] width 15 height 21
click at [224, 541] on img "23 Harcourt Avenue, EAST HILLS NSW 2213" at bounding box center [224, 546] width 15 height 21
click at [318, 521] on img "20 Picnic Point Road, PANANIA NSW 2213" at bounding box center [314, 522] width 15 height 21
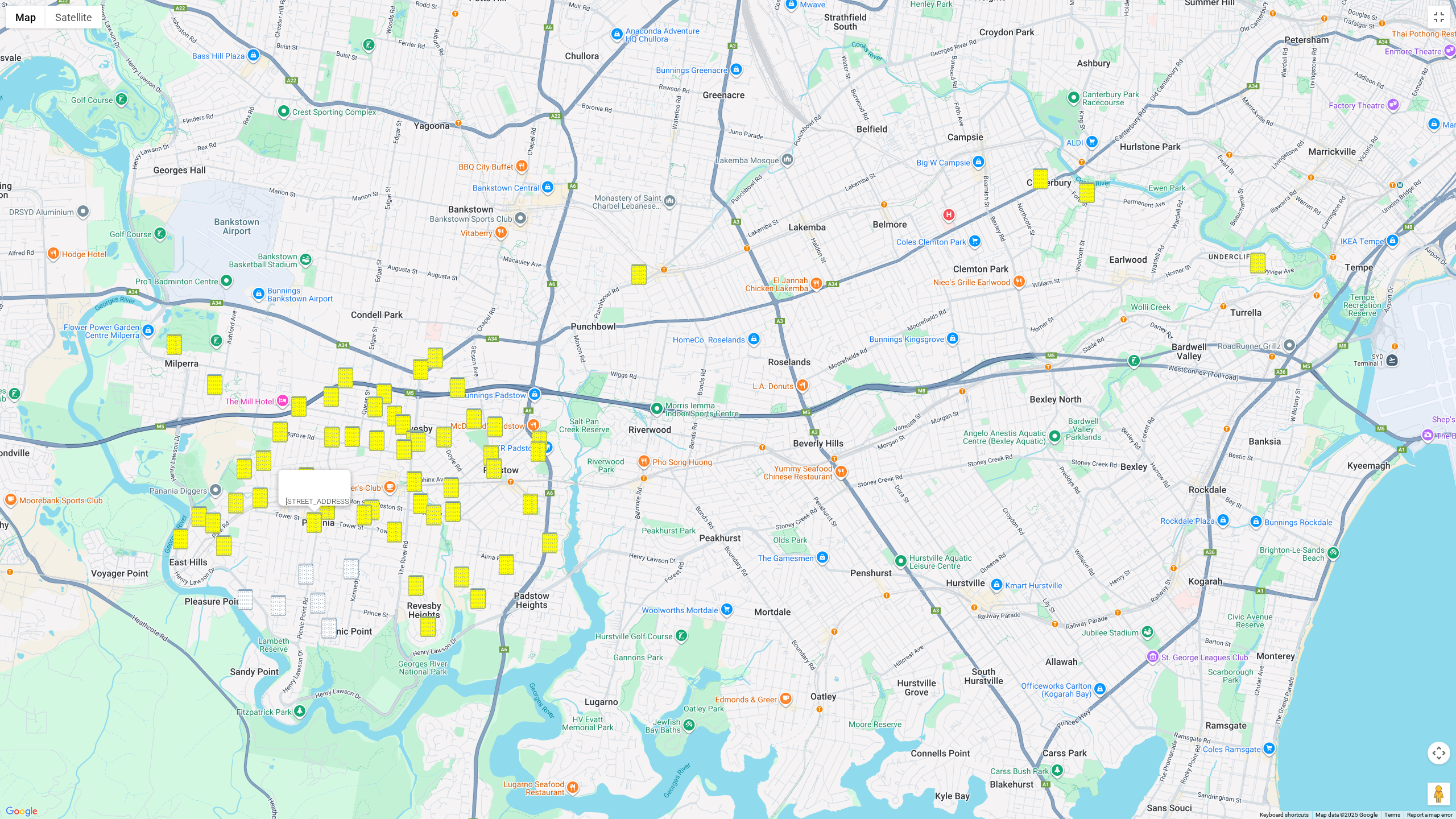
click at [307, 568] on img "102 Picnic Point Road, PANANIA NSW 2213" at bounding box center [306, 574] width 15 height 21
click at [253, 603] on img "73 Burbank Avenue, PICNIC POINT NSW 2213" at bounding box center [245, 600] width 15 height 21
click at [285, 606] on img "1 Kelvin Parade, PICNIC POINT NSW 2213" at bounding box center [278, 605] width 15 height 21
click at [357, 568] on img "3 Paul Street, PANANIA NSW 2213" at bounding box center [351, 569] width 15 height 21
click at [308, 573] on img "102 Picnic Point Road, PANANIA NSW 2213" at bounding box center [306, 574] width 15 height 21
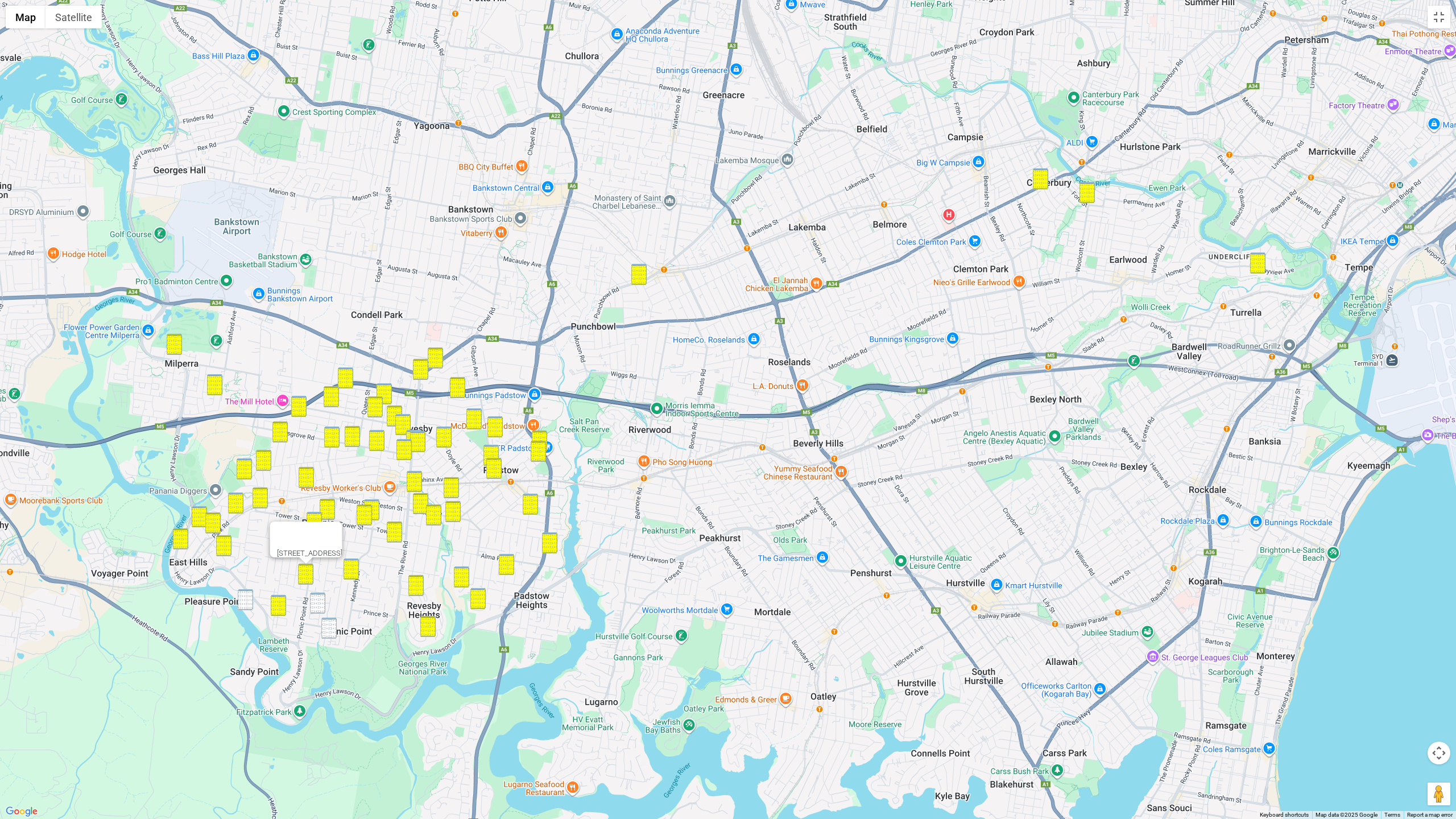
click at [246, 604] on img "73 Burbank Avenue, PICNIC POINT NSW 2213" at bounding box center [245, 600] width 15 height 21
click at [321, 609] on img "100 Ramsay Road, PICNIC POINT NSW 2213" at bounding box center [317, 603] width 15 height 21
click at [328, 611] on img "28 Eucalyptus Court, PICNIC POINT NSW 2213" at bounding box center [329, 628] width 15 height 21
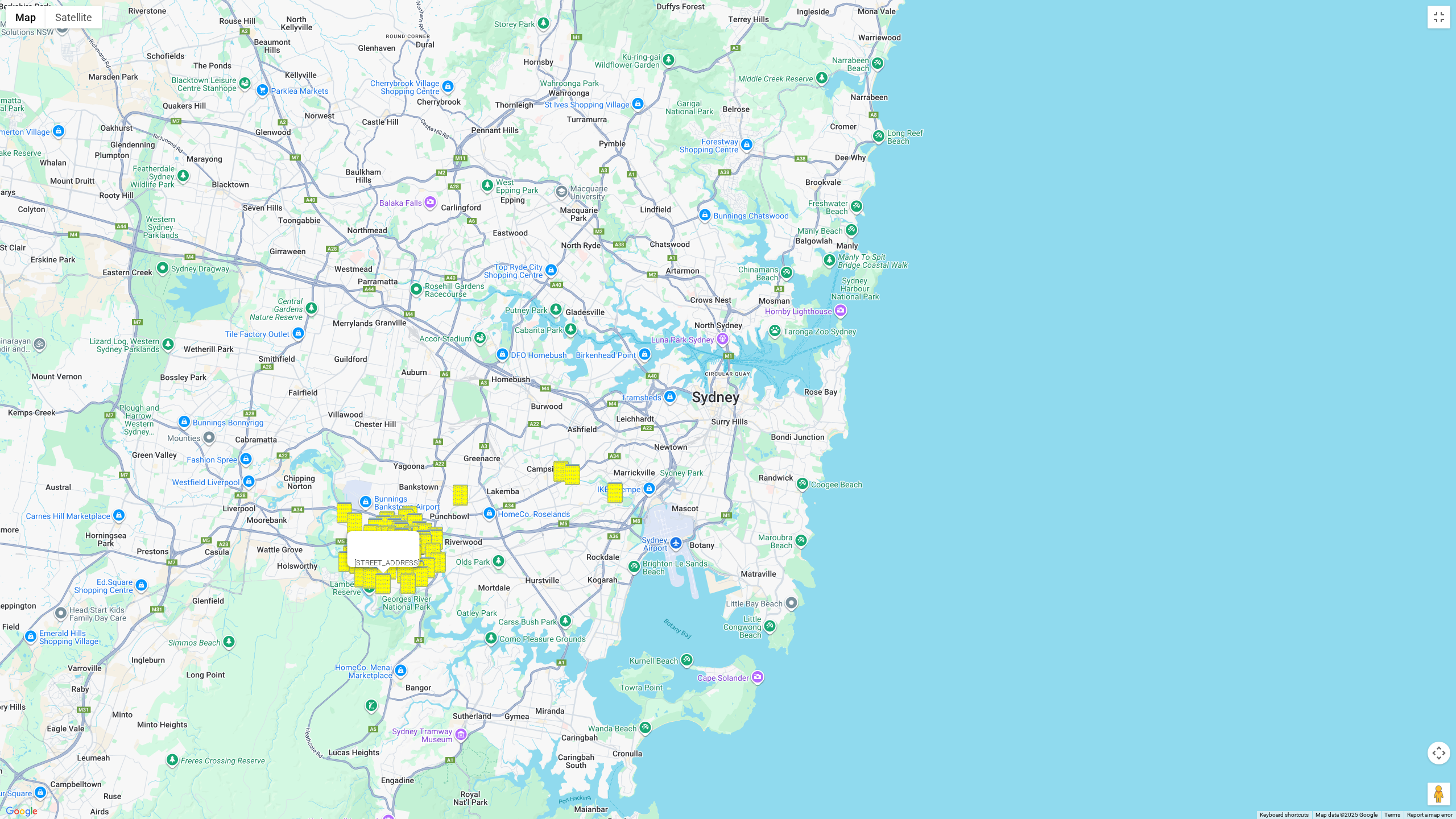
click at [392, 543] on div at bounding box center [373, 545] width 38 height 27
click at [392, 535] on div at bounding box center [373, 545] width 38 height 27
click at [420, 535] on button "Close" at bounding box center [406, 545] width 27 height 27
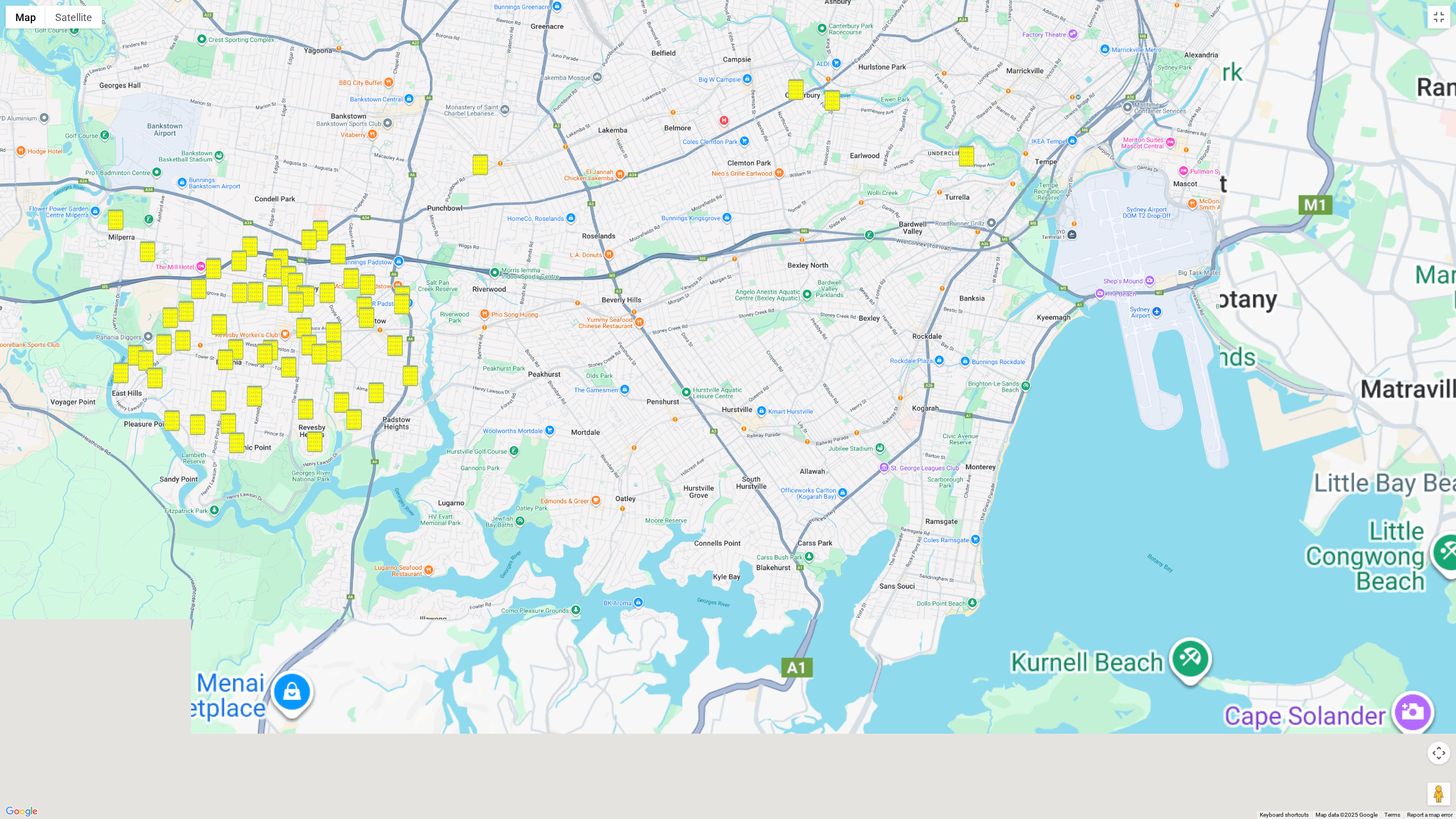
click at [713, 376] on div at bounding box center [728, 410] width 1456 height 819
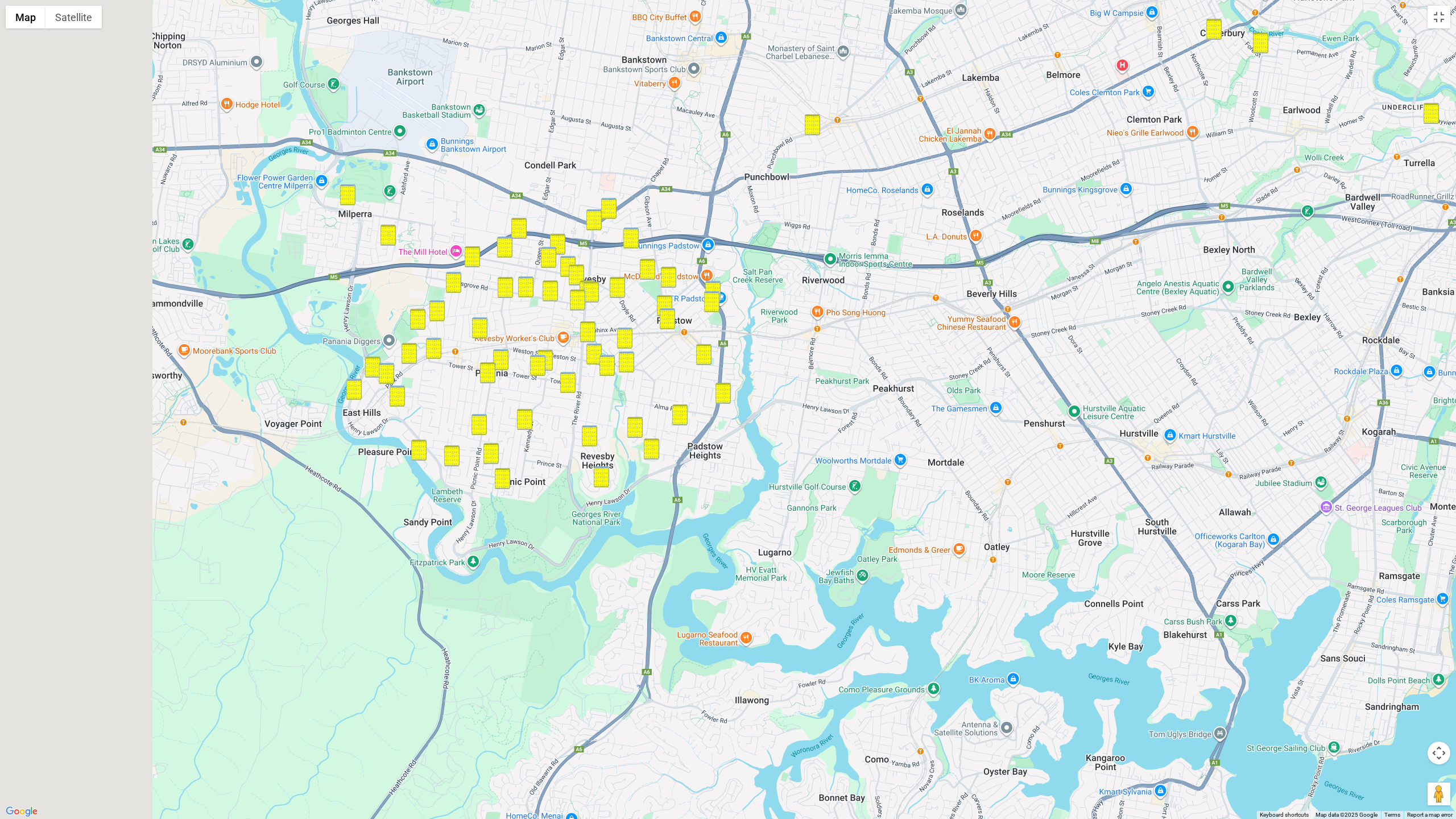
click at [924, 425] on div at bounding box center [728, 410] width 1456 height 819
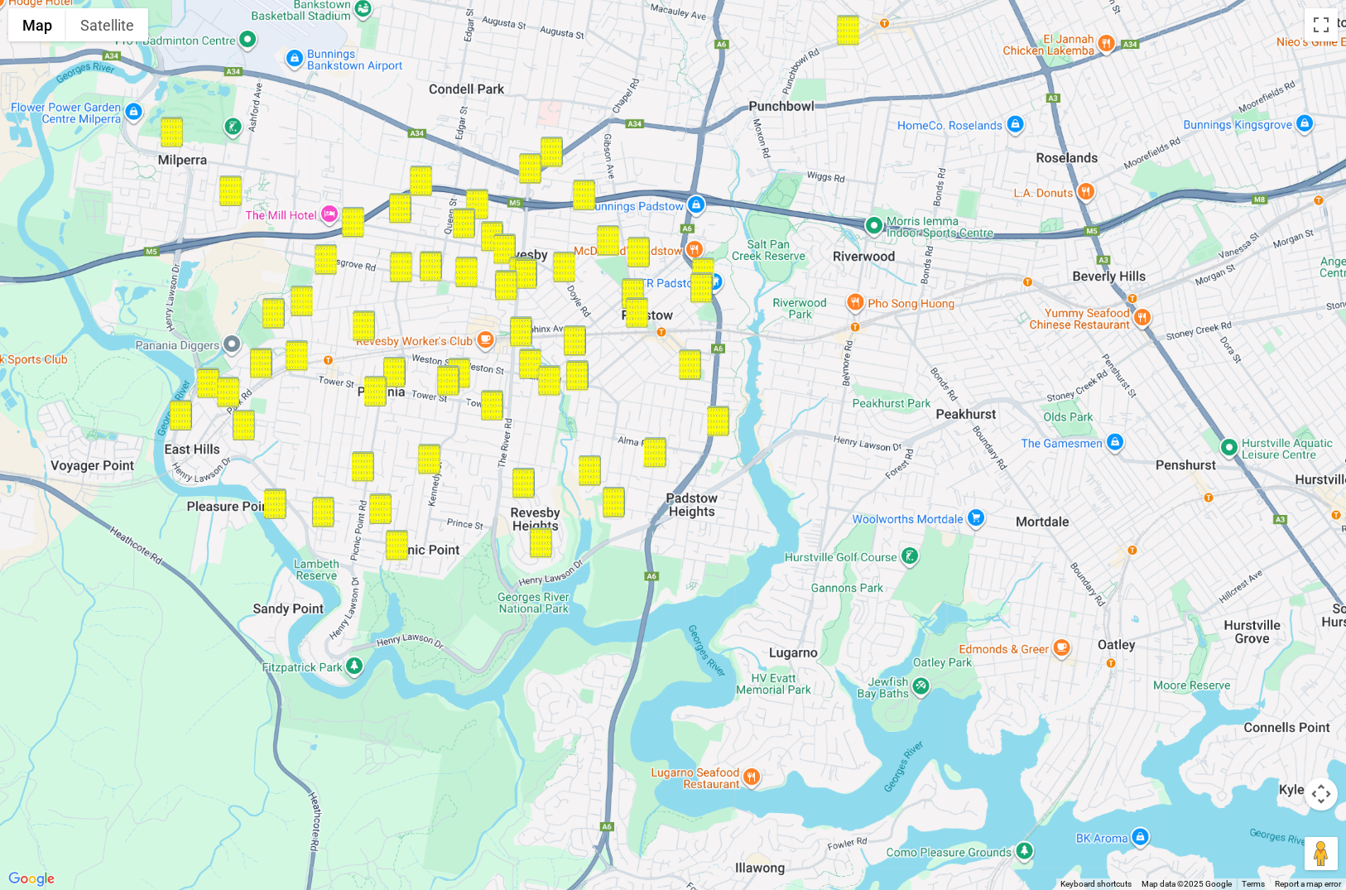
click at [1305, 777] on gmp-internal-camera-control at bounding box center [1321, 793] width 33 height 33
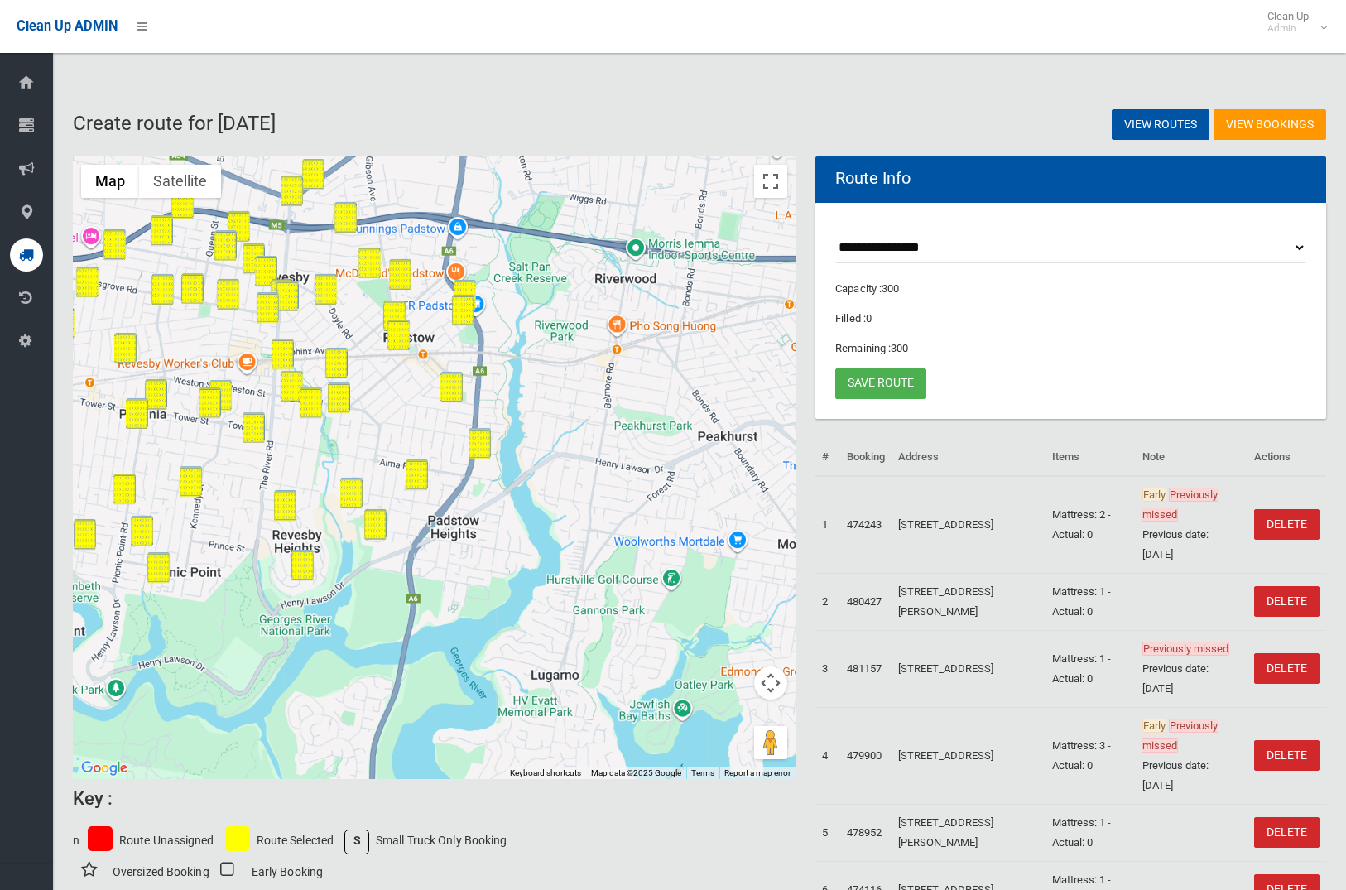
click at [775, 683] on button "Map camera controls" at bounding box center [770, 682] width 33 height 33
click at [731, 728] on button "Zoom out" at bounding box center [729, 724] width 33 height 33
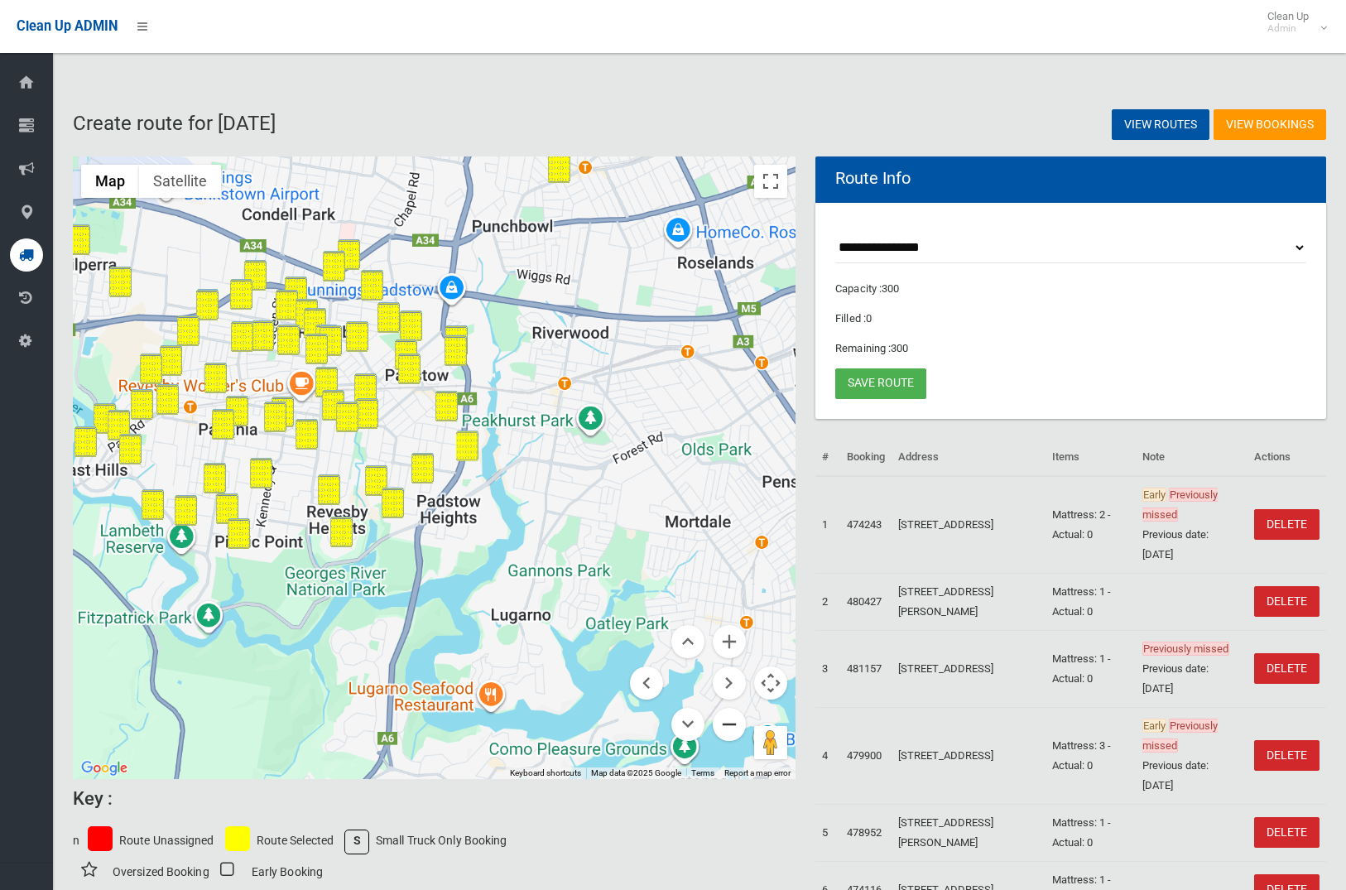
click at [731, 728] on button "Zoom out" at bounding box center [729, 724] width 33 height 33
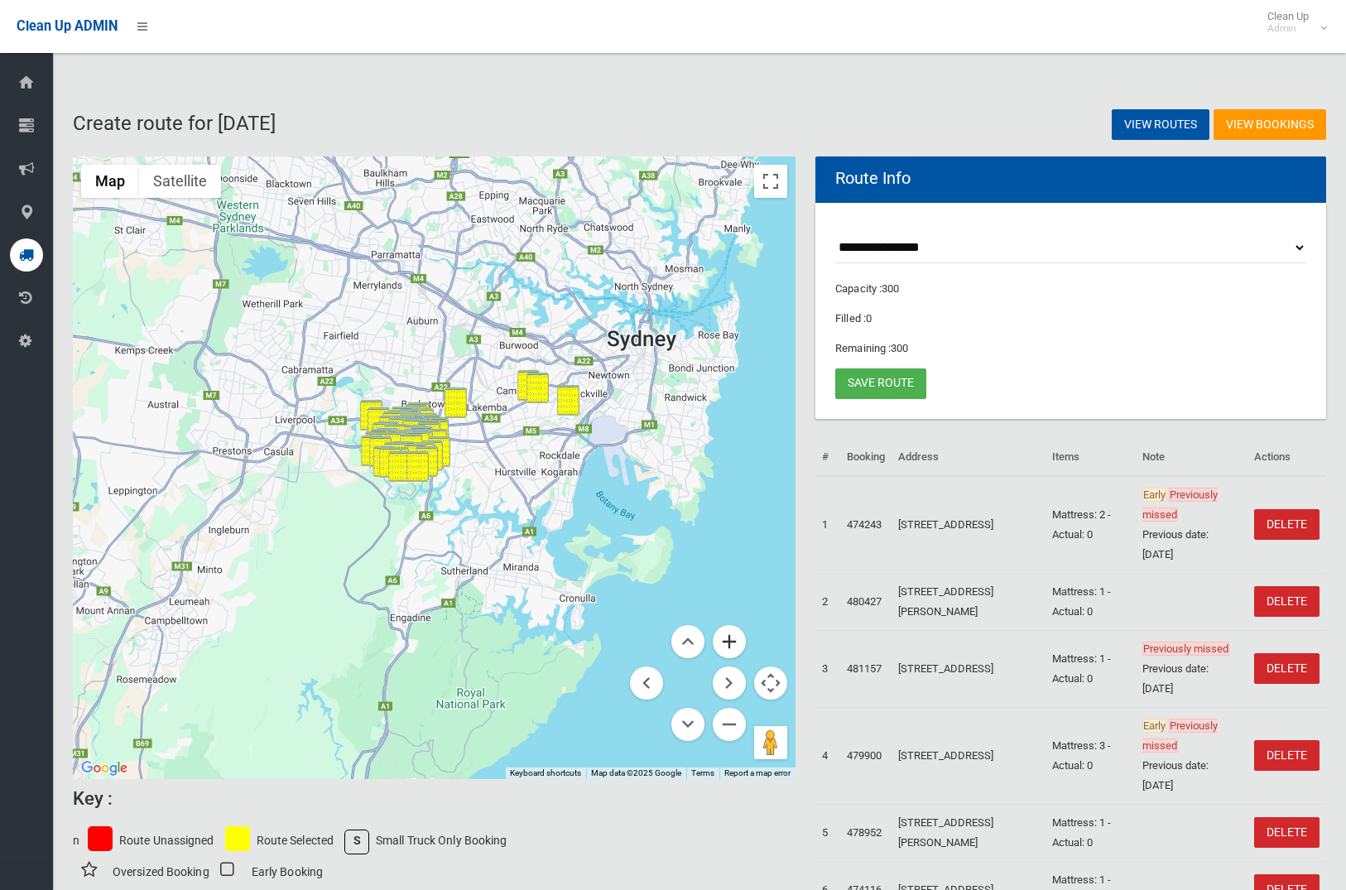
click at [733, 637] on button "Zoom in" at bounding box center [729, 641] width 33 height 33
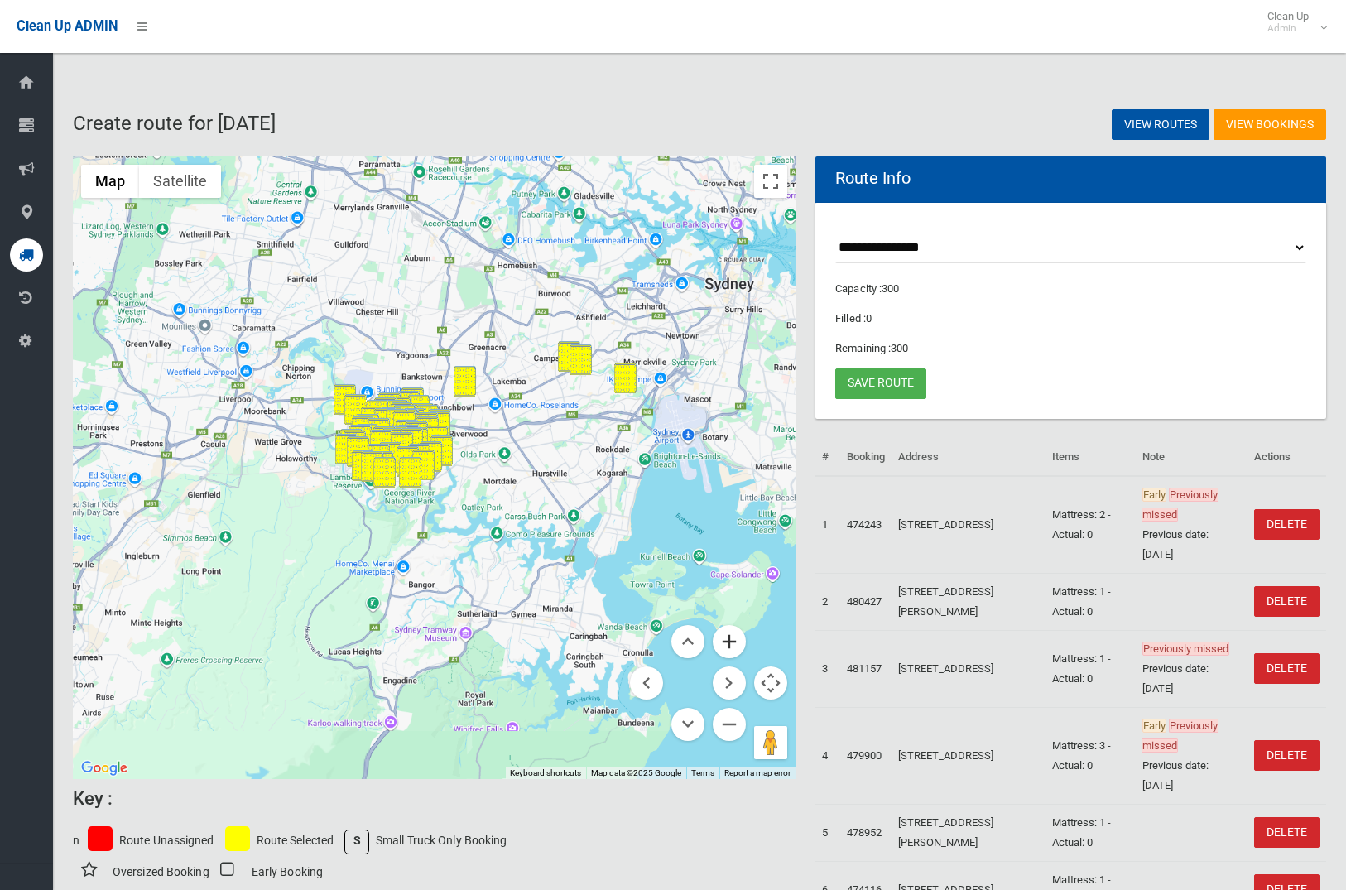
click at [733, 637] on button "Zoom in" at bounding box center [729, 641] width 33 height 33
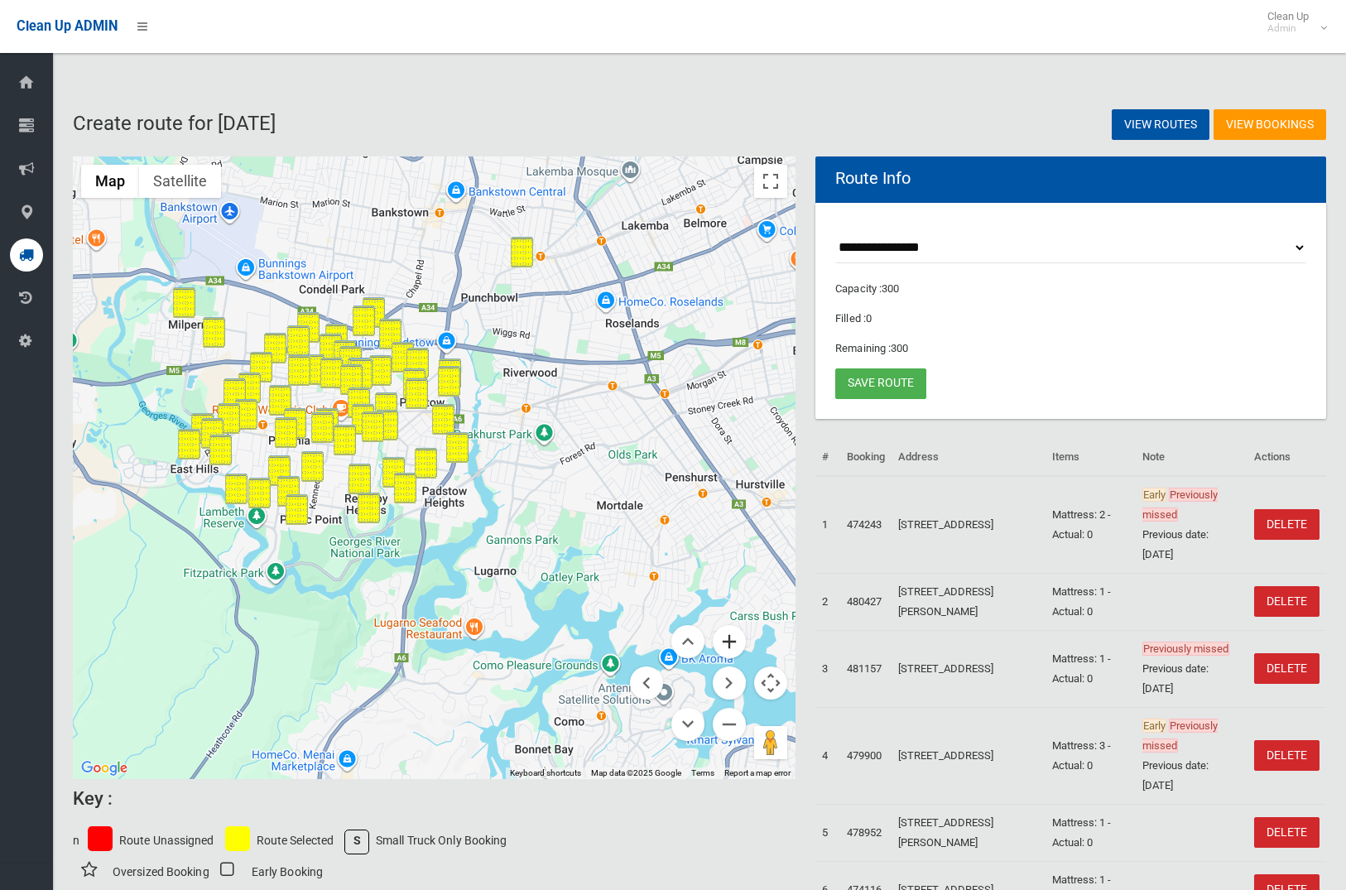
click at [736, 637] on button "Zoom in" at bounding box center [729, 641] width 33 height 33
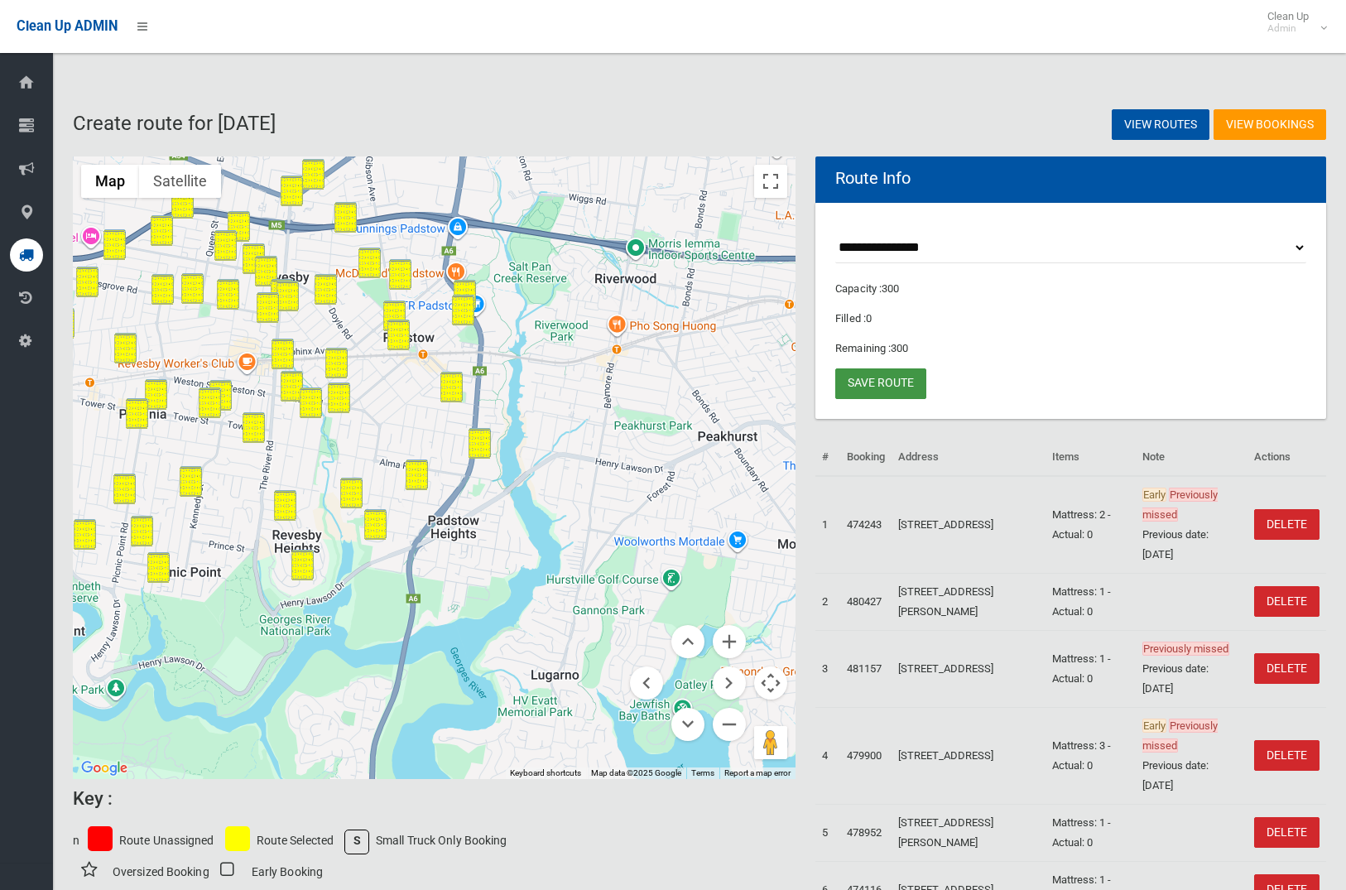
click at [882, 388] on link "Save route" at bounding box center [880, 383] width 91 height 31
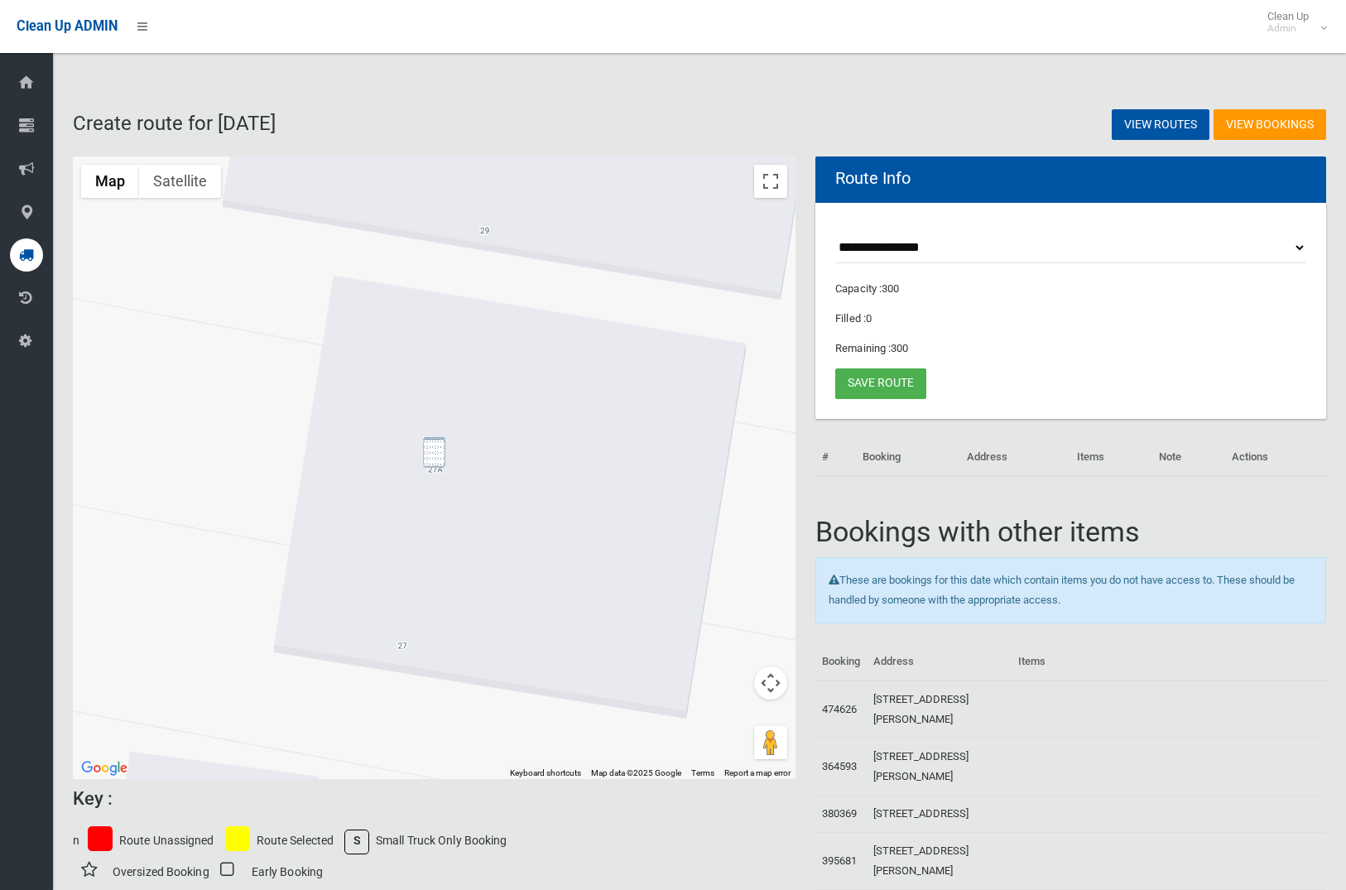
click at [435, 457] on img "27A Wall Avenue, PANANIA NSW 2213" at bounding box center [434, 452] width 22 height 31
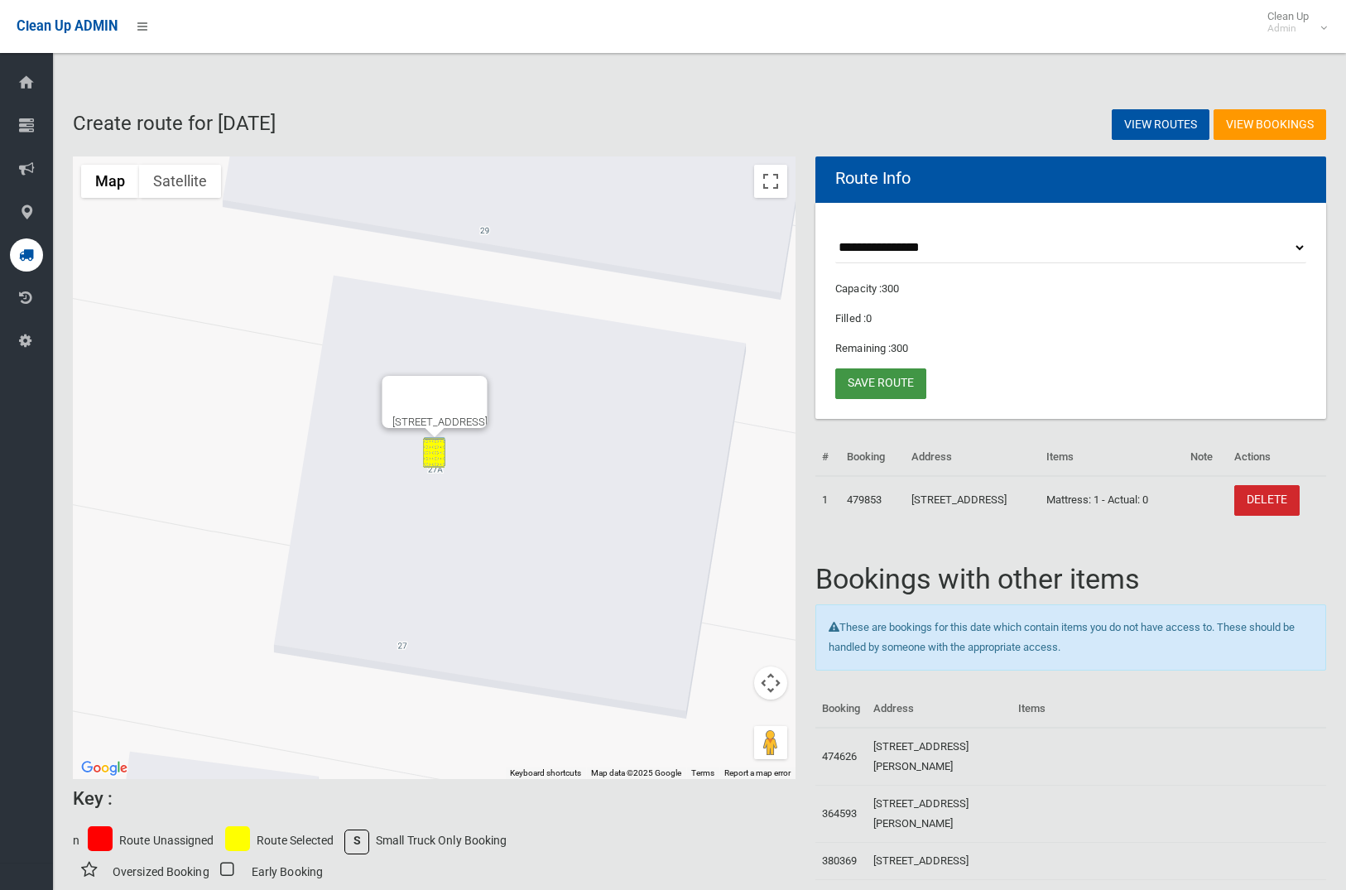
click at [870, 377] on link "Save route" at bounding box center [880, 383] width 91 height 31
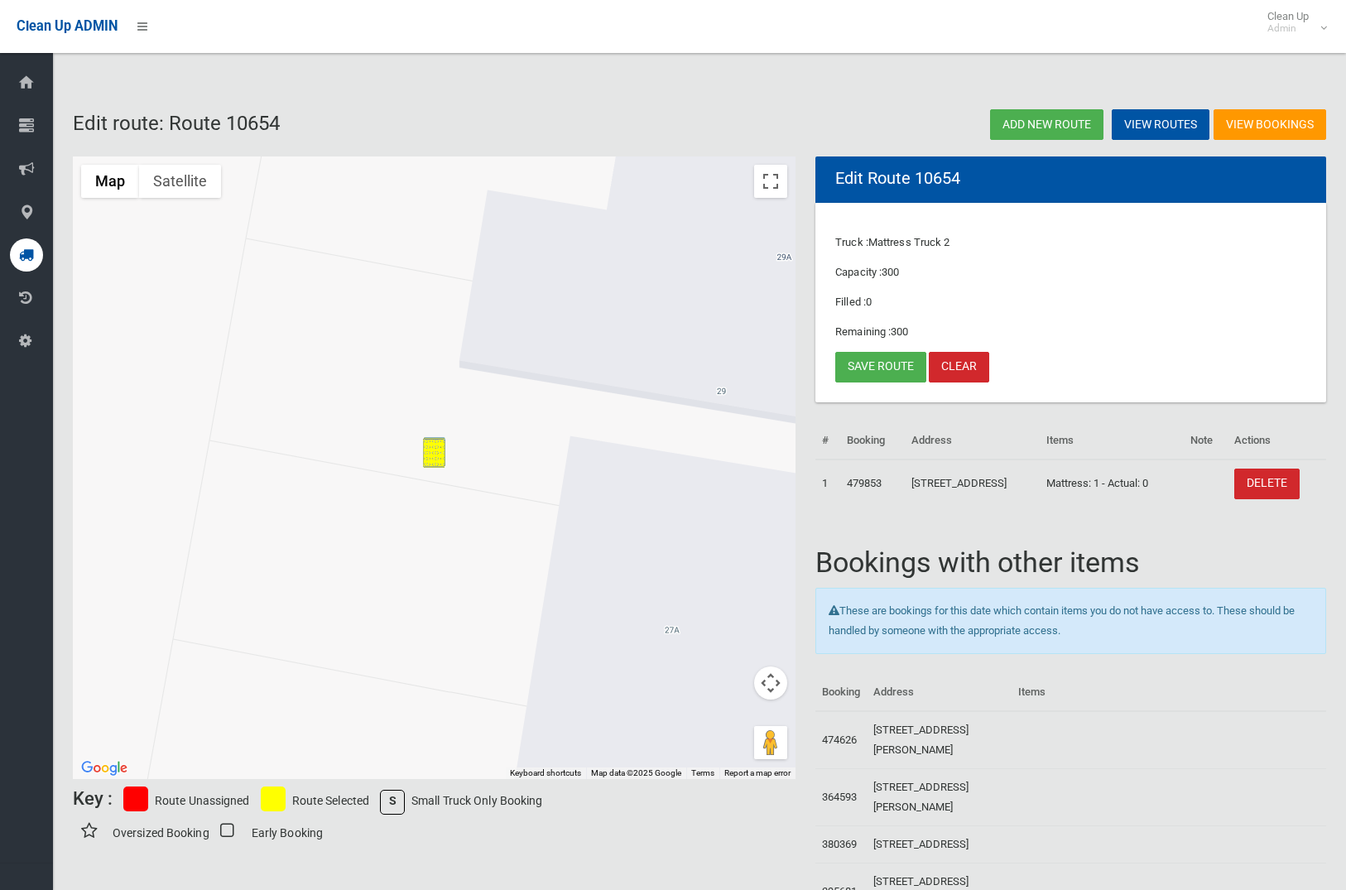
drag, startPoint x: 863, startPoint y: 375, endPoint x: 758, endPoint y: 371, distance: 104.4
click at [862, 375] on link "Save route" at bounding box center [880, 367] width 91 height 31
drag, startPoint x: 774, startPoint y: 685, endPoint x: 783, endPoint y: 738, distance: 53.8
click at [774, 685] on button "Map camera controls" at bounding box center [770, 682] width 33 height 33
click at [737, 728] on button "Zoom out" at bounding box center [729, 724] width 33 height 33
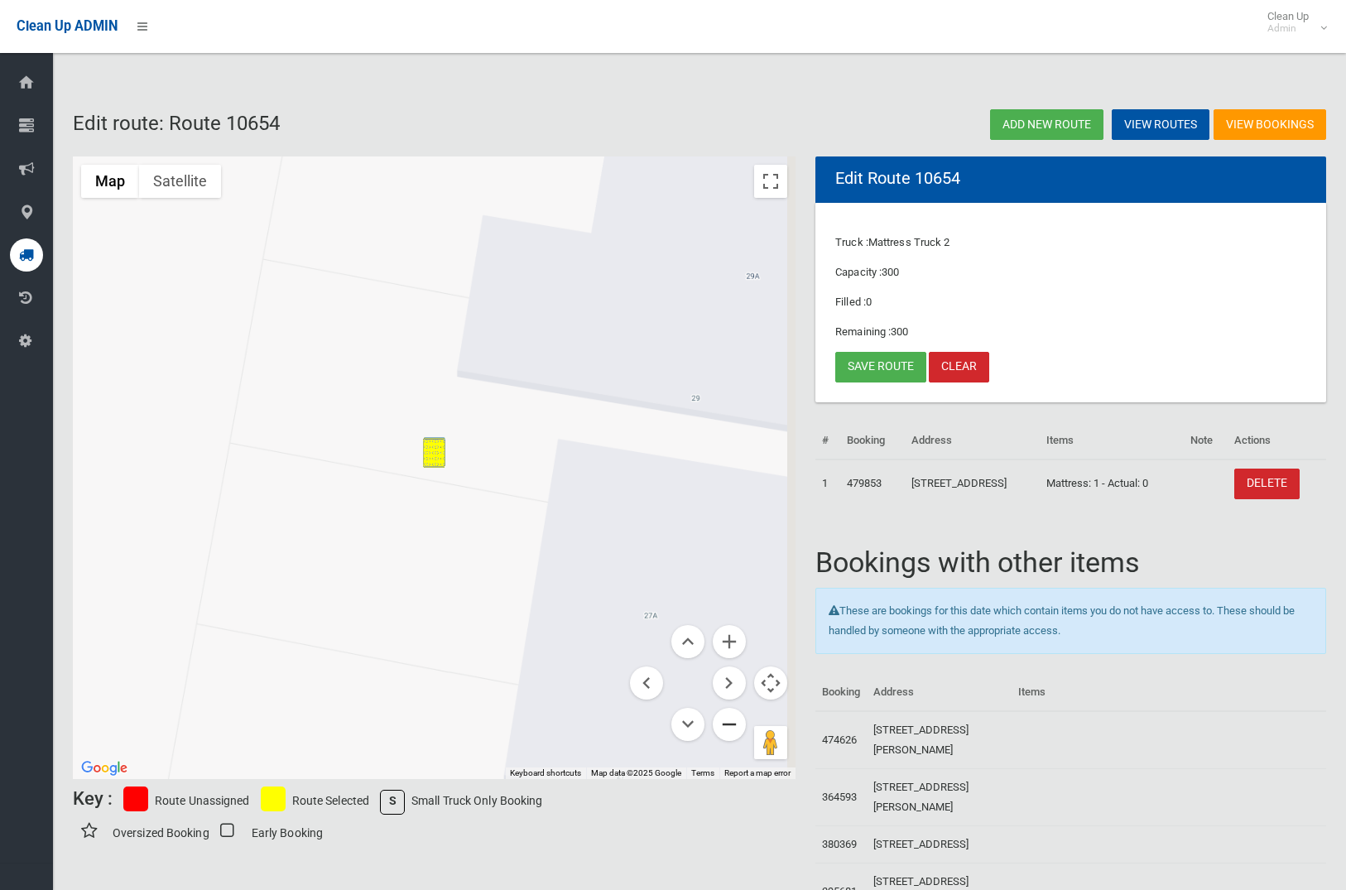
click at [737, 728] on button "Zoom out" at bounding box center [729, 724] width 33 height 33
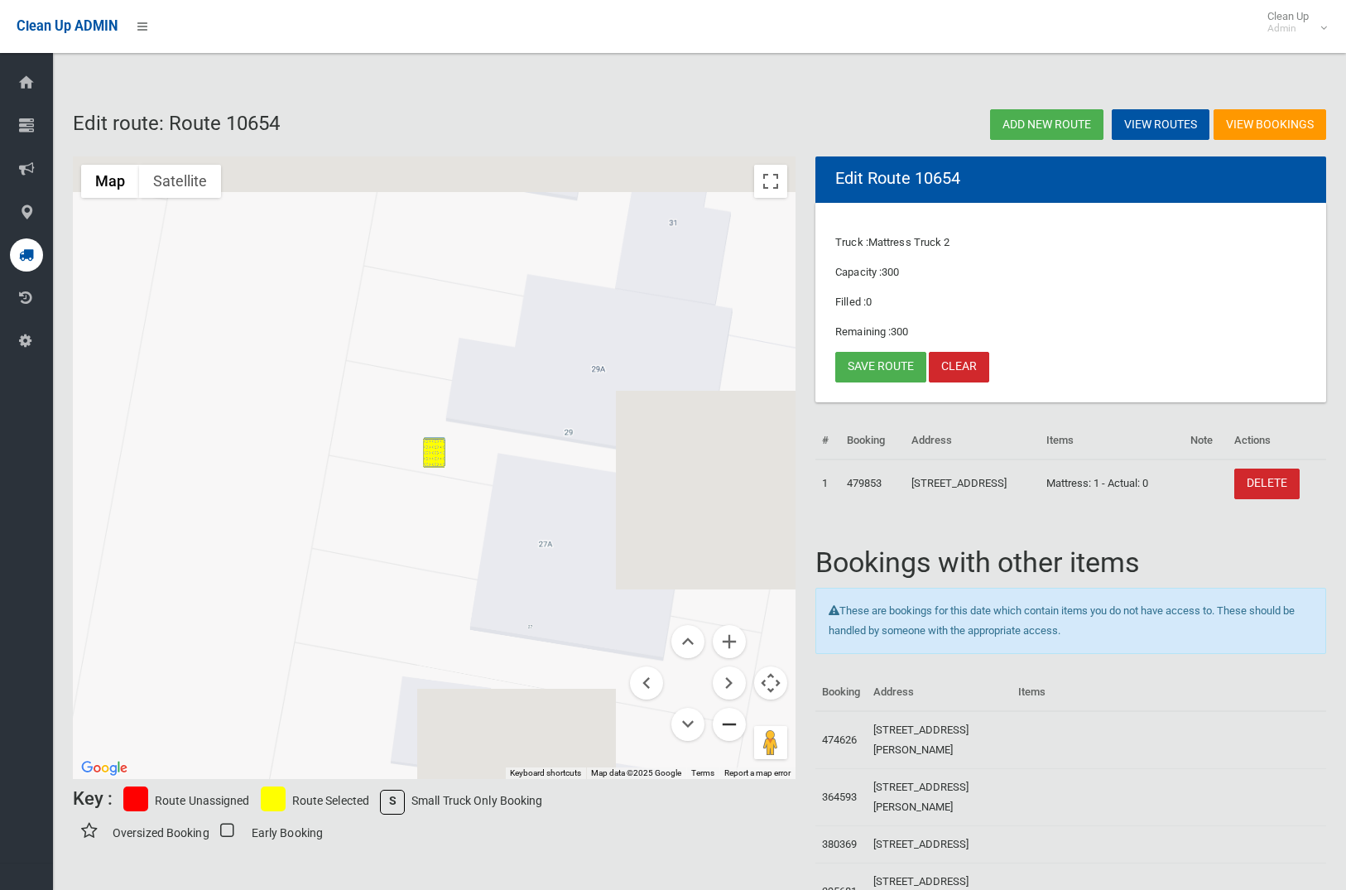
click at [738, 728] on button "Zoom out" at bounding box center [729, 724] width 33 height 33
click at [737, 728] on button "Zoom out" at bounding box center [729, 724] width 33 height 33
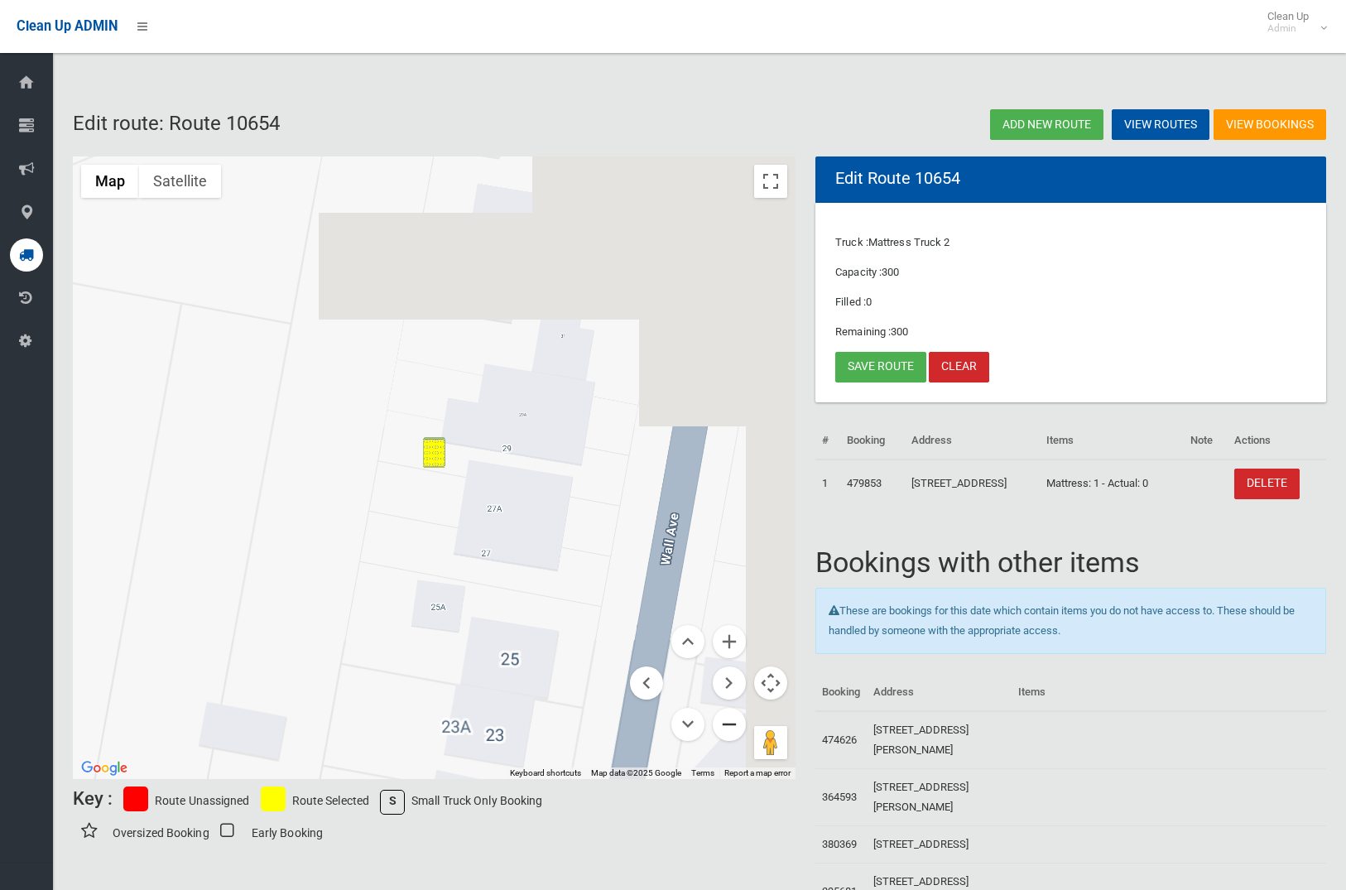
click at [738, 728] on button "Zoom out" at bounding box center [729, 724] width 33 height 33
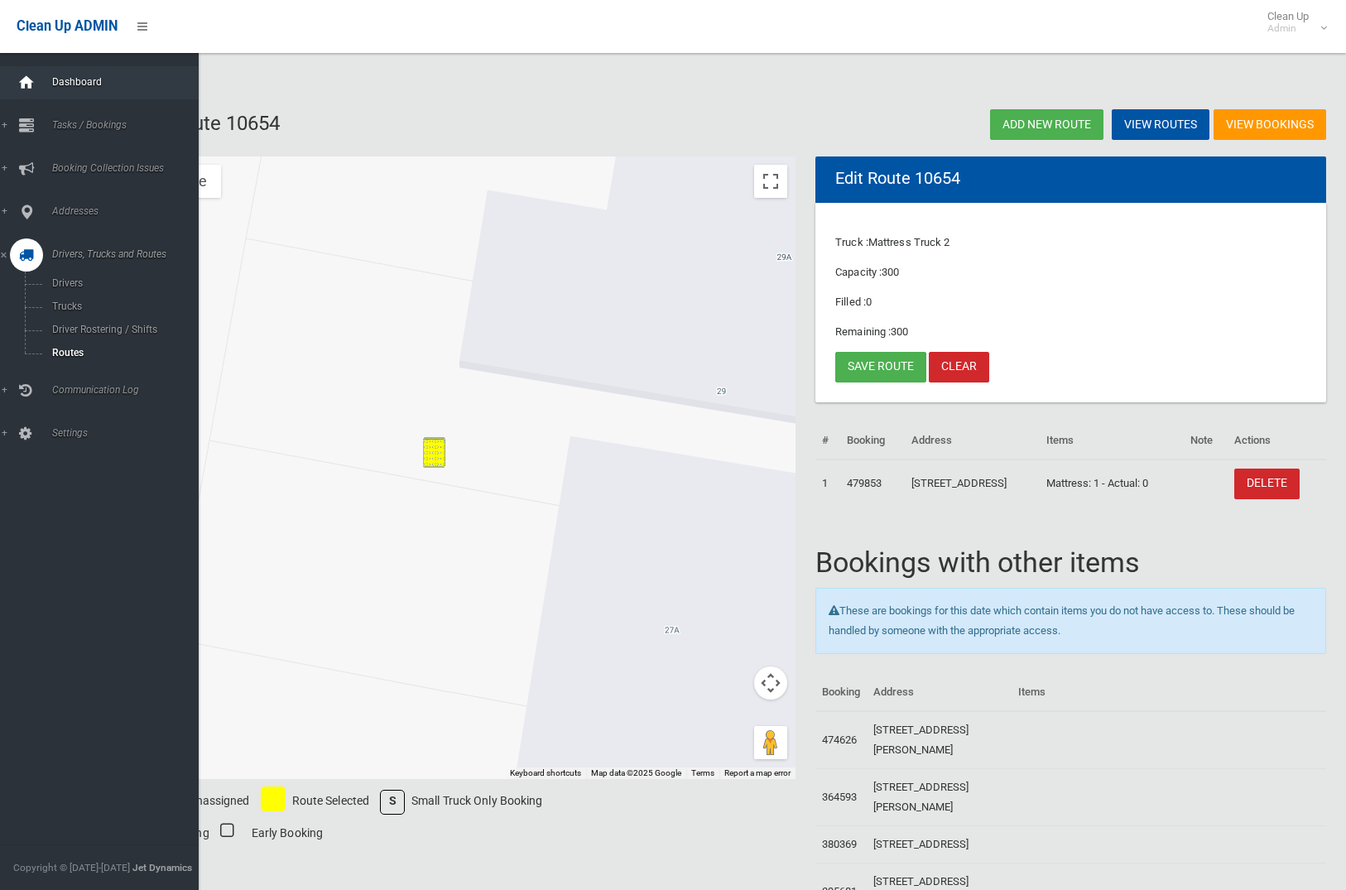
click at [35, 79] on icon at bounding box center [26, 82] width 18 height 33
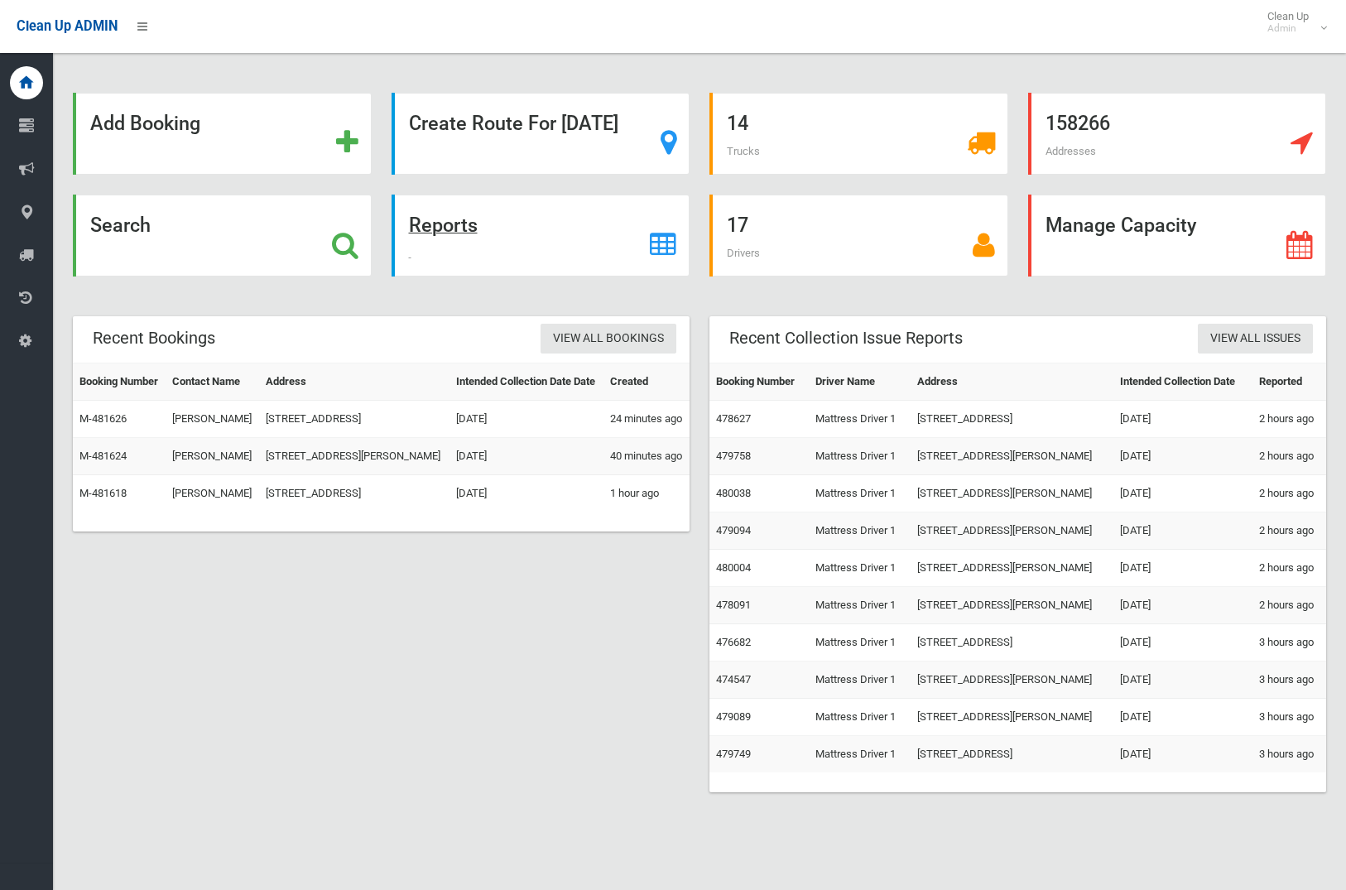
click at [445, 223] on strong "Reports" at bounding box center [443, 225] width 69 height 23
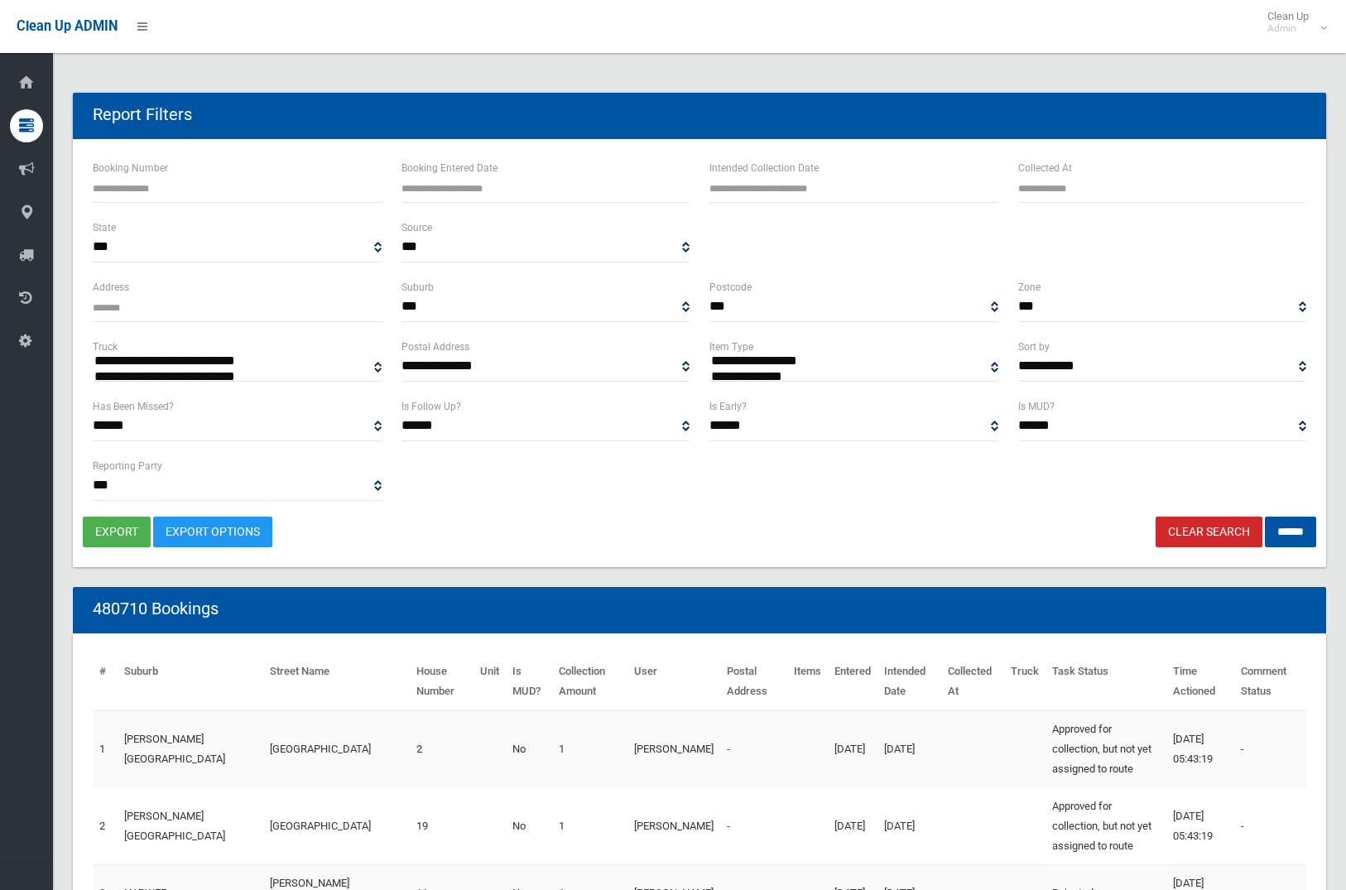
select select
type input "**********"
click at [819, 184] on input "text" at bounding box center [853, 187] width 289 height 31
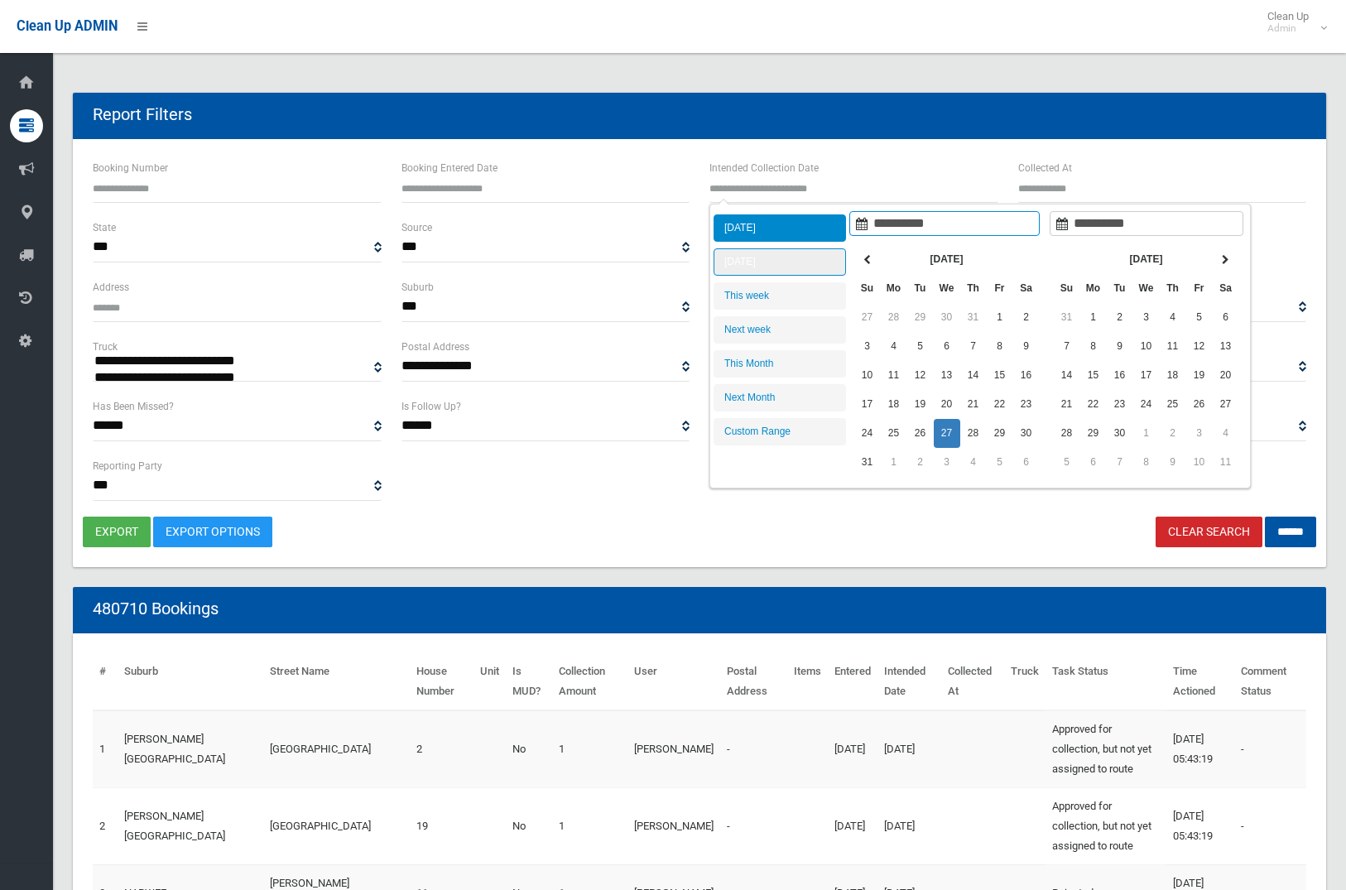
type input "**********"
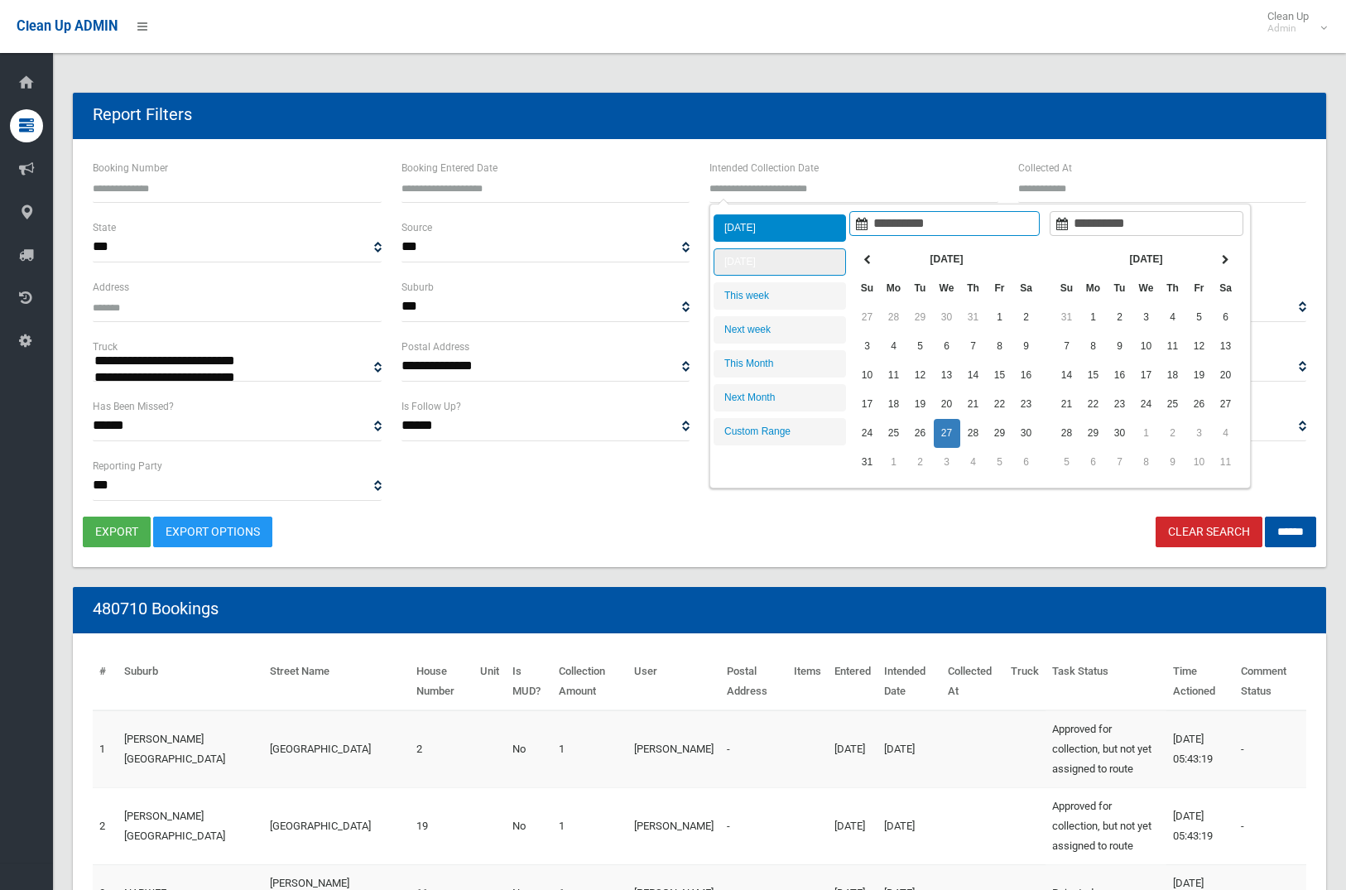
type input "**********"
click at [806, 252] on li "[DATE]" at bounding box center [780, 261] width 132 height 27
type input "**********"
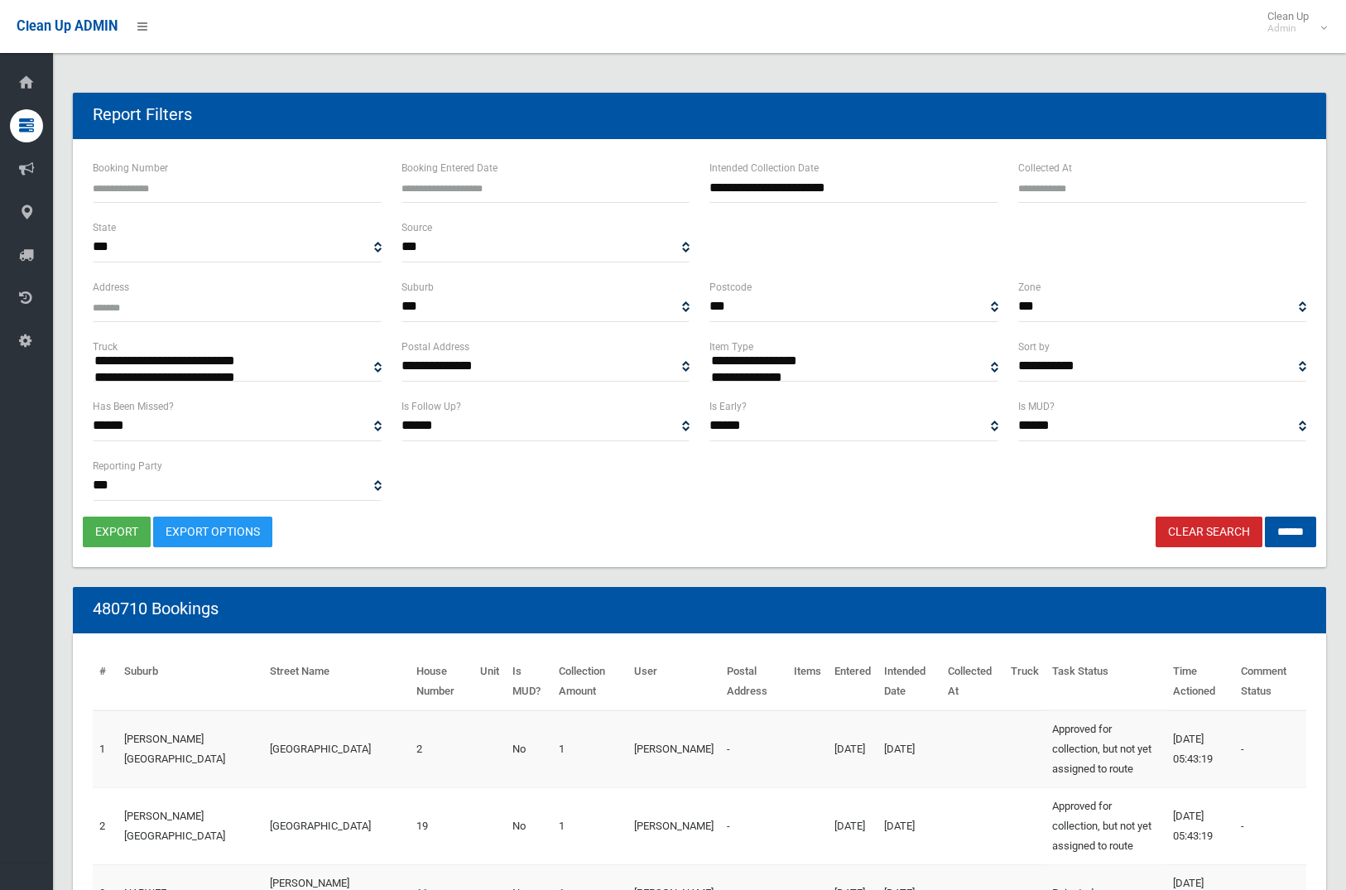
select select "**"
drag, startPoint x: 1285, startPoint y: 532, endPoint x: 1274, endPoint y: 535, distance: 11.0
click at [1285, 532] on input "******" at bounding box center [1290, 532] width 51 height 31
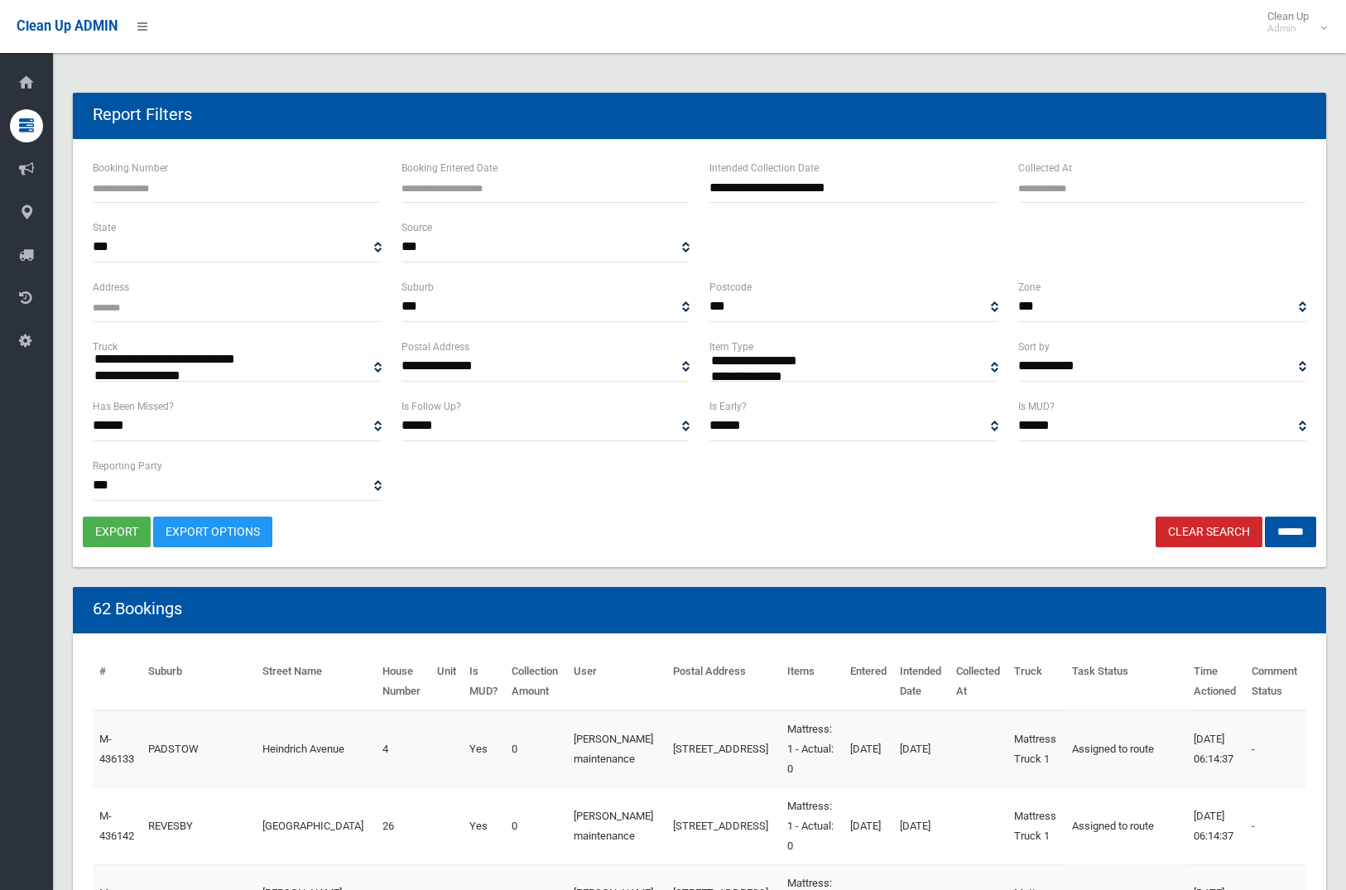
select select
select select "**"
click at [1272, 526] on input "******" at bounding box center [1290, 532] width 51 height 31
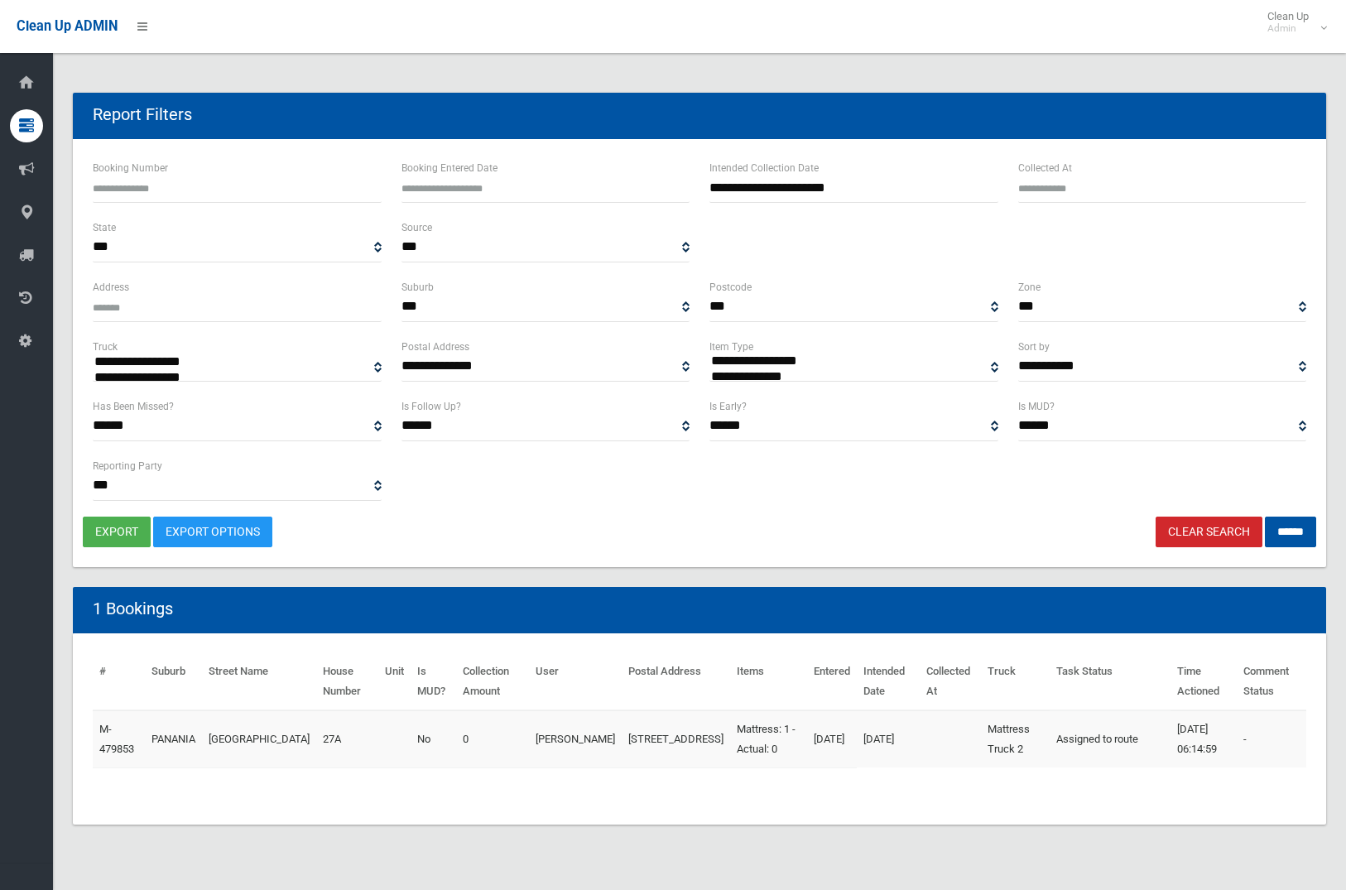
select select
click at [121, 537] on button "export" at bounding box center [117, 532] width 68 height 31
click at [1167, 519] on link "Clear Search" at bounding box center [1209, 532] width 107 height 31
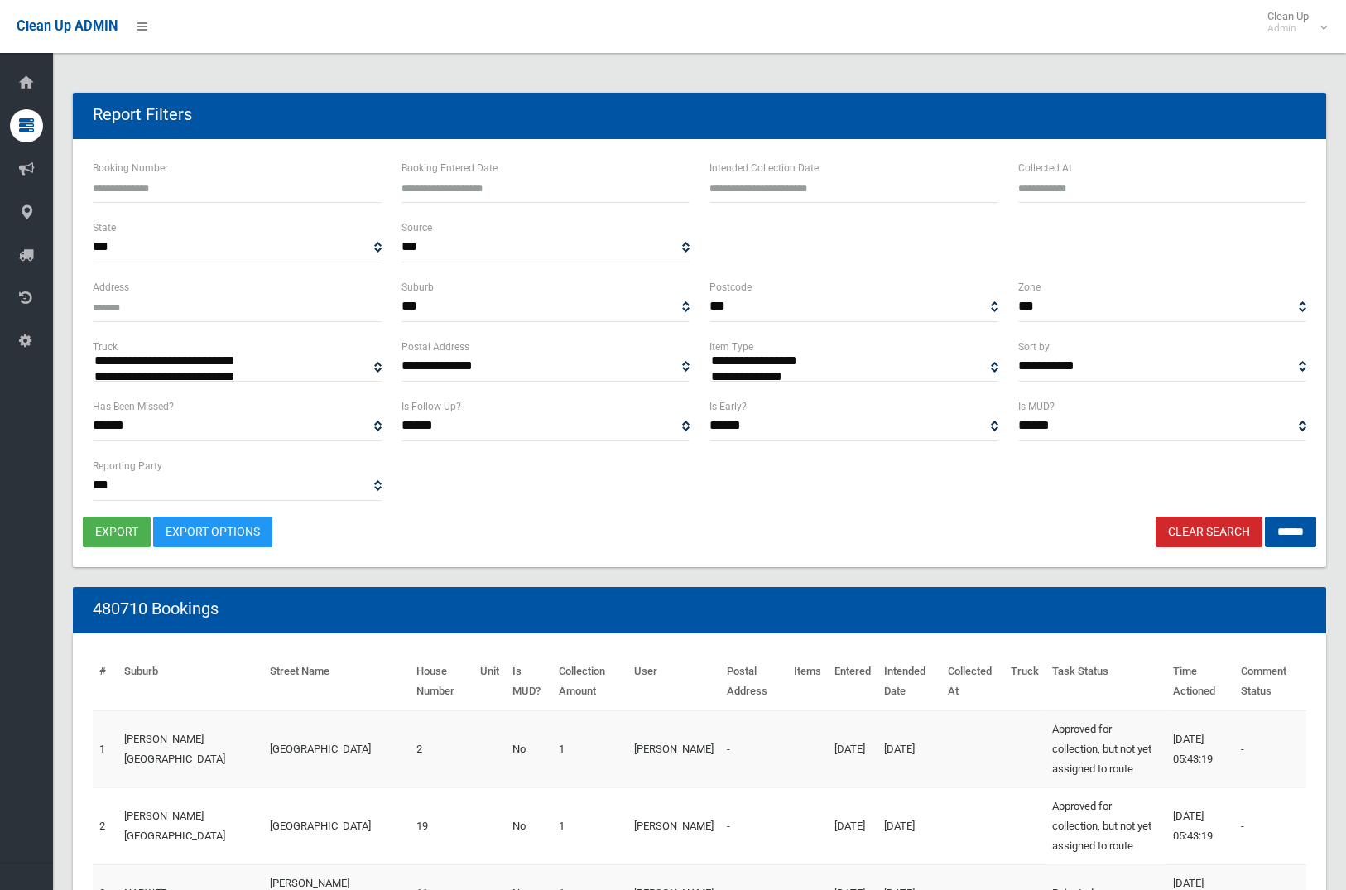
select select
type input "**********"
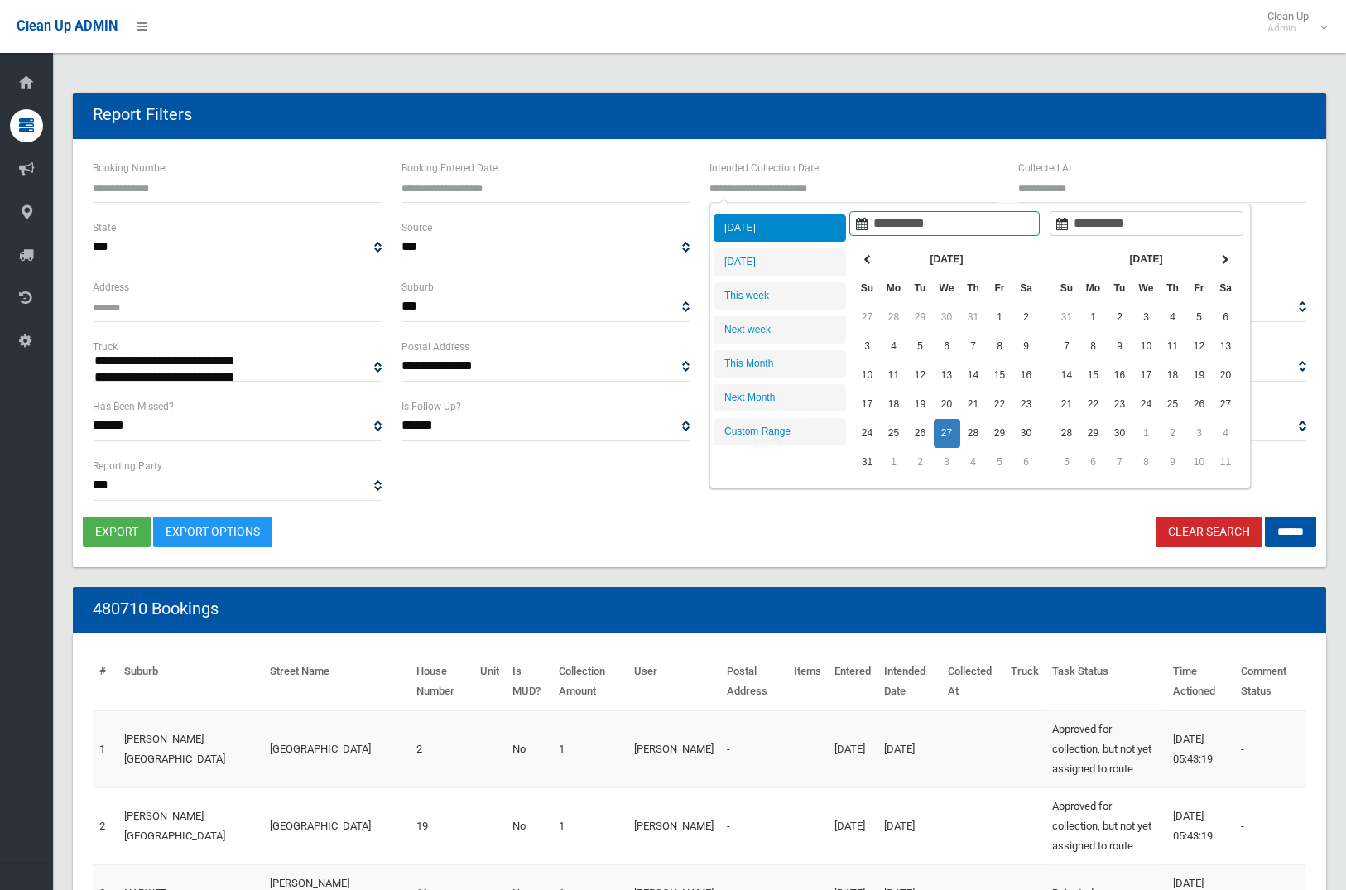
click at [881, 195] on input "text" at bounding box center [853, 187] width 289 height 31
type input "**********"
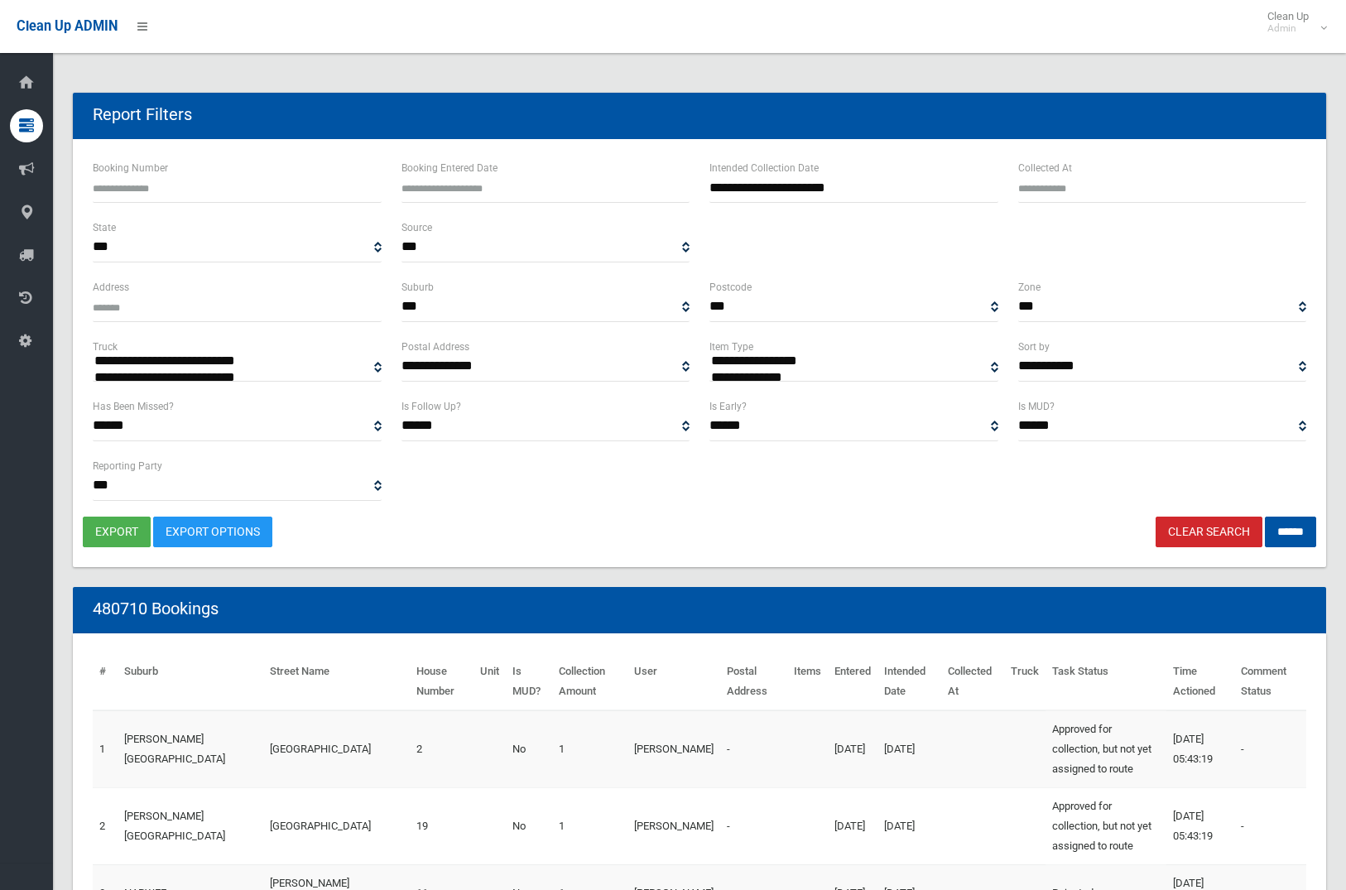
select select "**"
click at [1286, 531] on input "******" at bounding box center [1290, 532] width 51 height 31
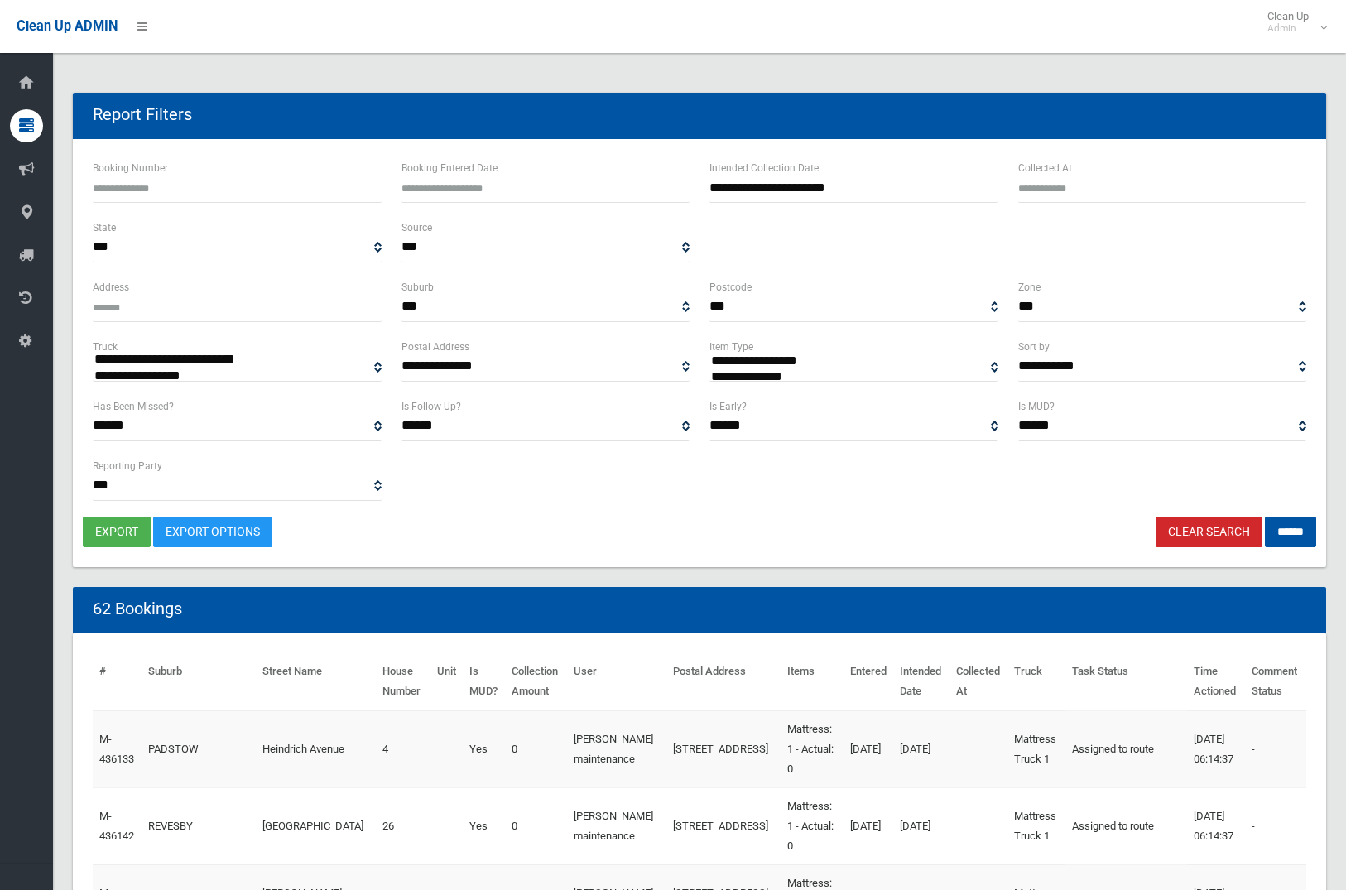
select select
click at [121, 522] on button "export" at bounding box center [117, 532] width 68 height 31
